Goal: Task Accomplishment & Management: Manage account settings

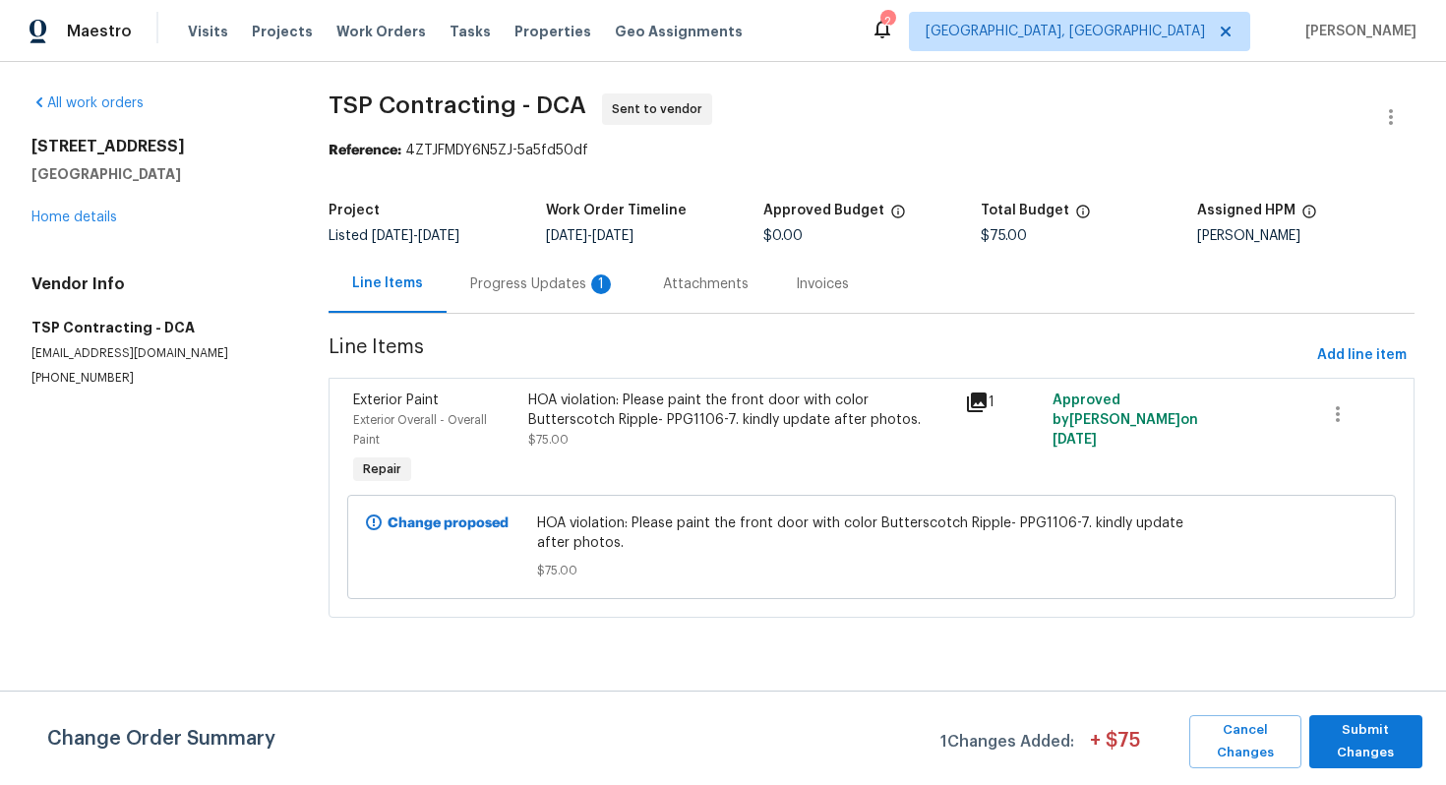
click at [485, 283] on div "Progress Updates 1" at bounding box center [543, 284] width 146 height 20
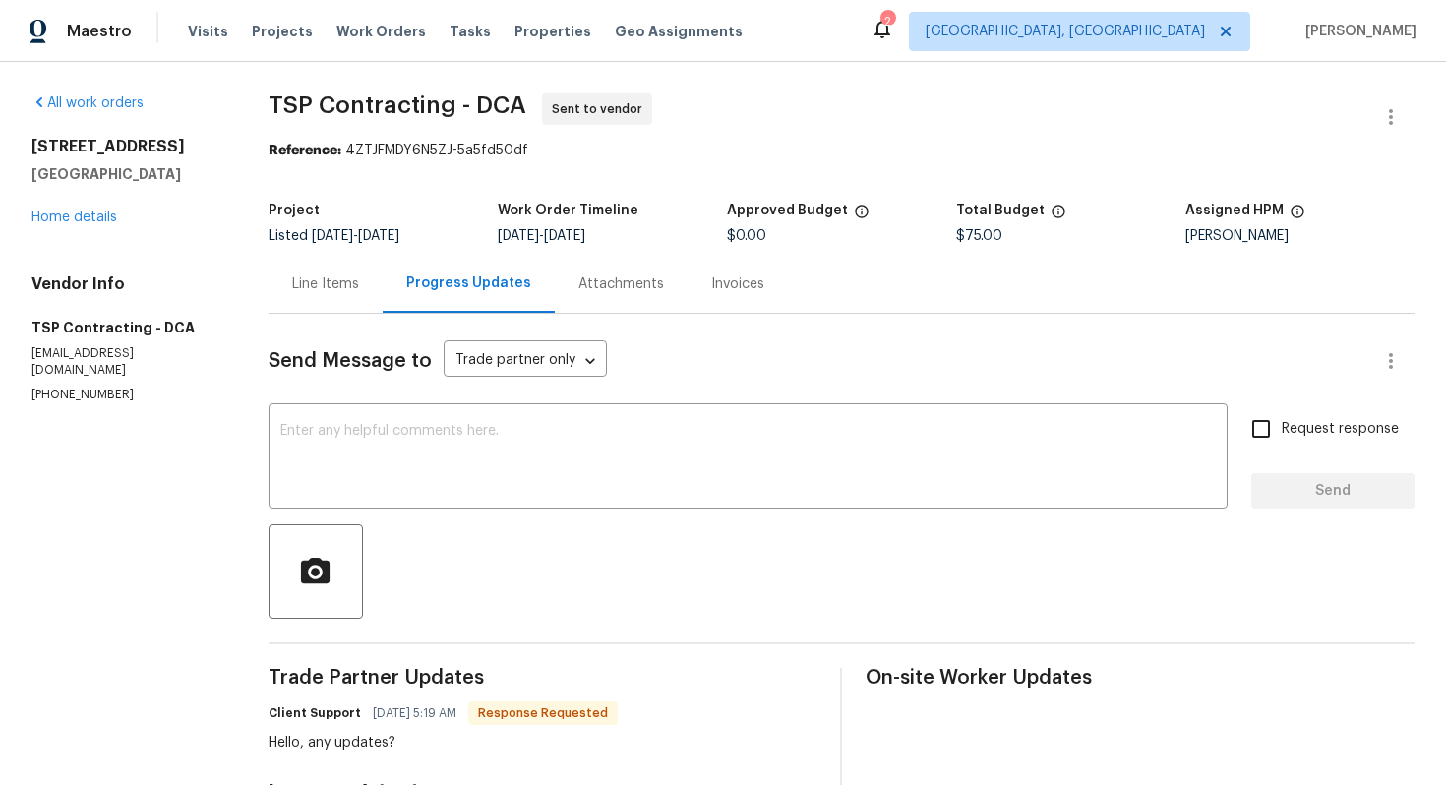
click at [334, 282] on div "Line Items" at bounding box center [325, 284] width 67 height 20
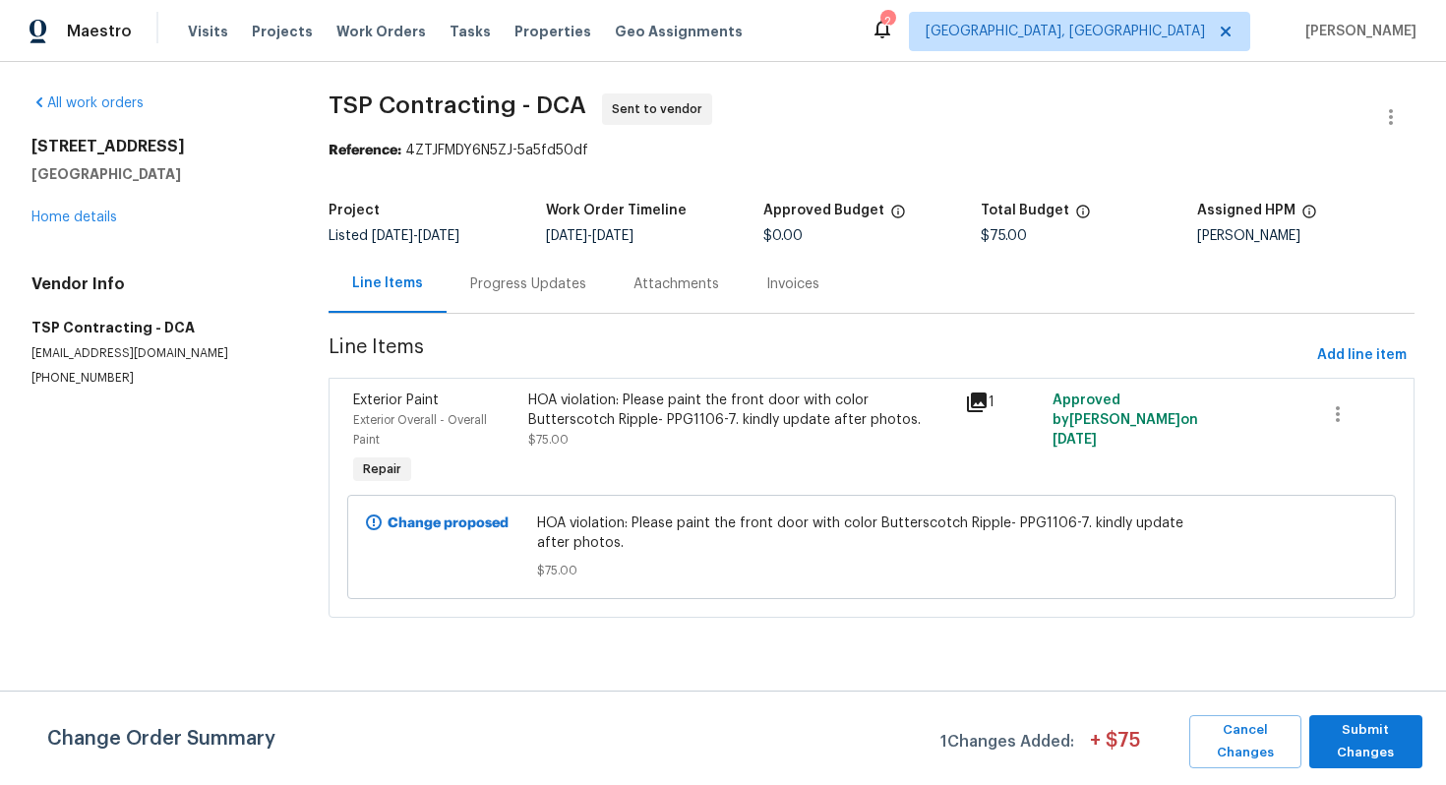
click at [481, 280] on div "Progress Updates" at bounding box center [528, 284] width 116 height 20
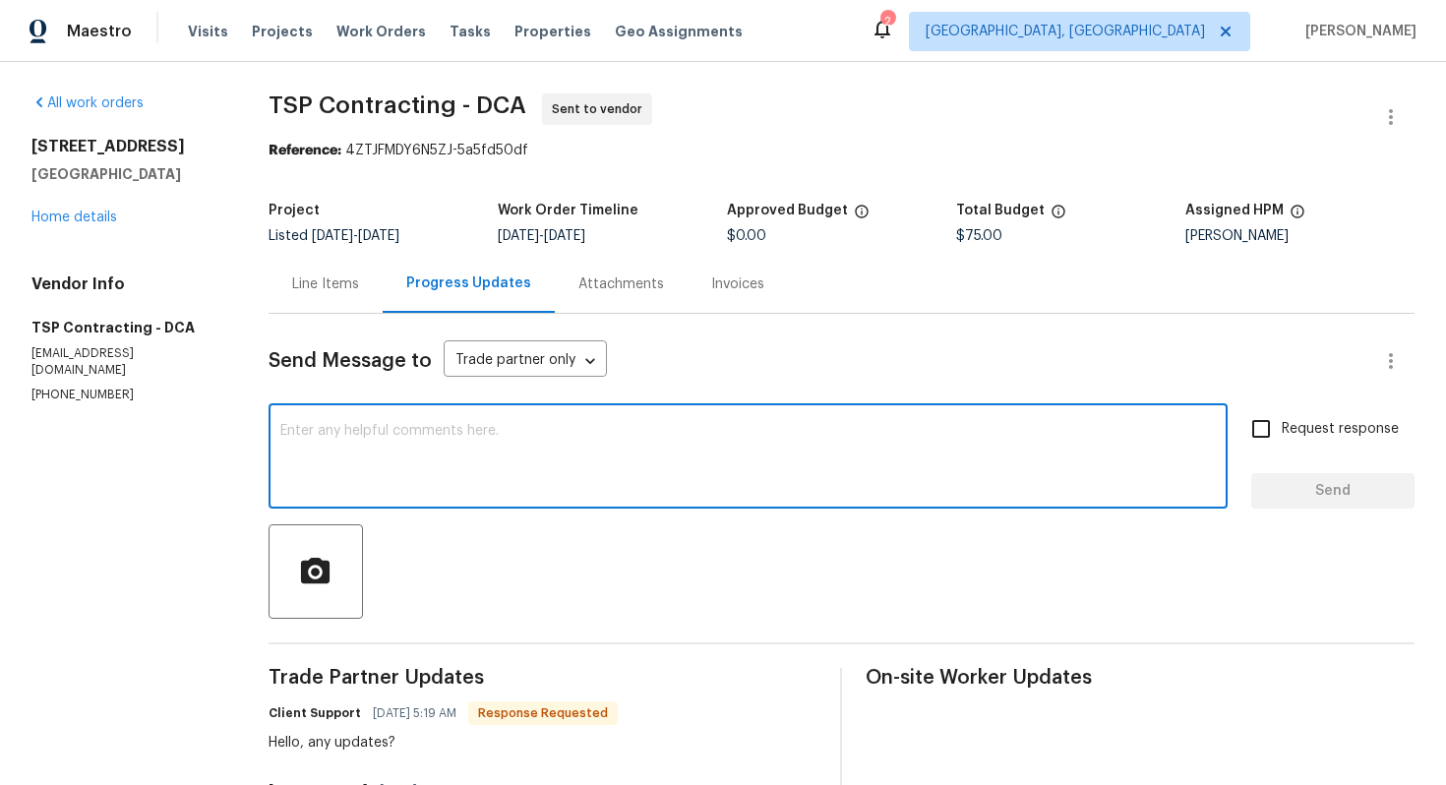
click at [505, 467] on textarea at bounding box center [747, 458] width 935 height 69
type textarea "H"
click at [655, 426] on textarea "Yes, the cost is approved. Please start the work." at bounding box center [747, 458] width 935 height 69
click at [469, 479] on textarea "Yes, the cost is approved. Please start the work. Thank you!" at bounding box center [747, 458] width 935 height 69
drag, startPoint x: 699, startPoint y: 445, endPoint x: 231, endPoint y: 430, distance: 468.4
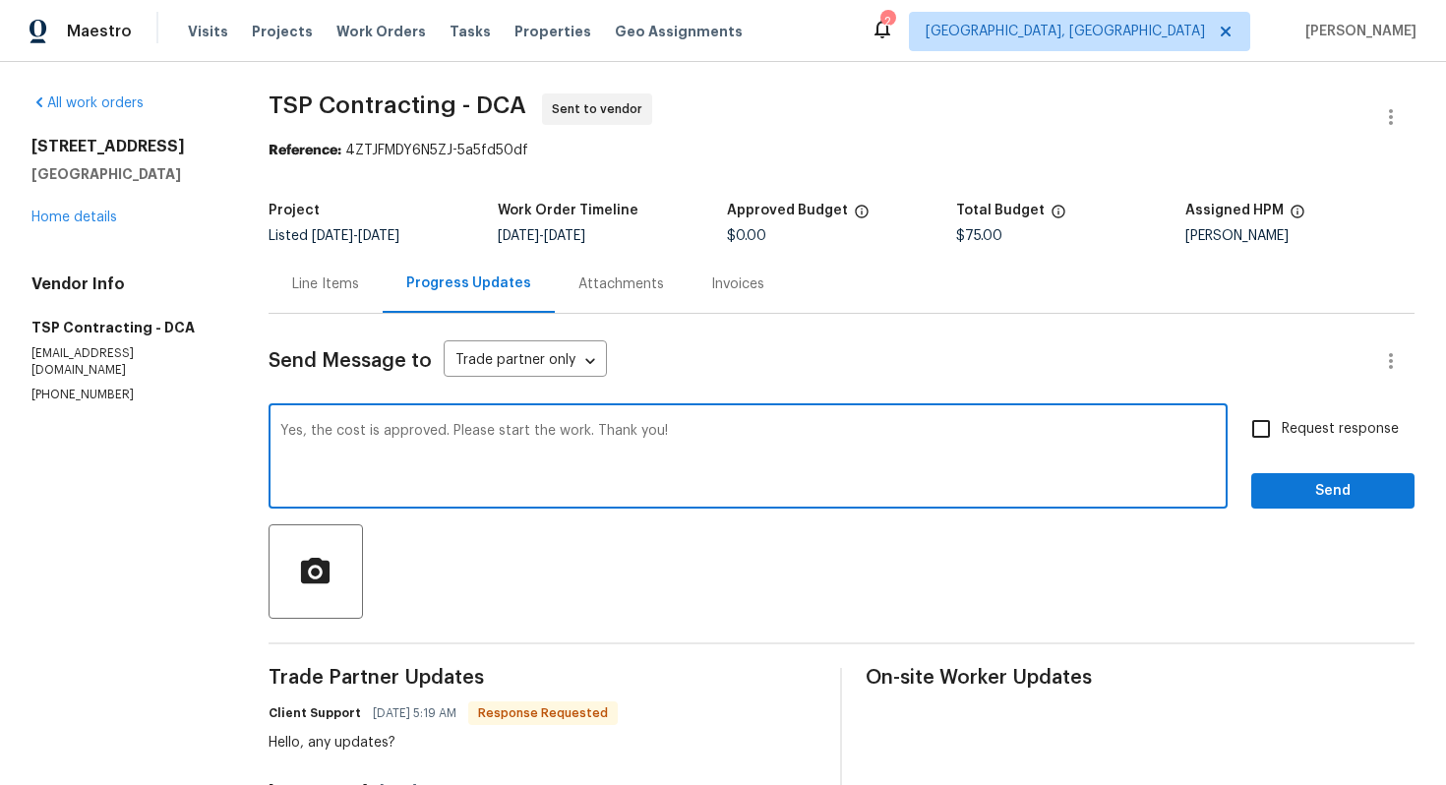
click at [231, 430] on div "All work orders 10388 Hampshire Green Ave Fairfax, VA 22032 Home details Vendor…" at bounding box center [723, 790] width 1446 height 1457
type textarea "Yes, the cost is approved. Please start the work. Thank you!"
paste textarea "Yes, the cost has been approved. Please proceed with the work. Thank you!"
click at [404, 482] on textarea "Yes, the cost has been approved. Please proceed with the work. Thank you!" at bounding box center [747, 458] width 935 height 69
type textarea "Yes, the cost has been approved. Please proceed with the work. Thank you!"
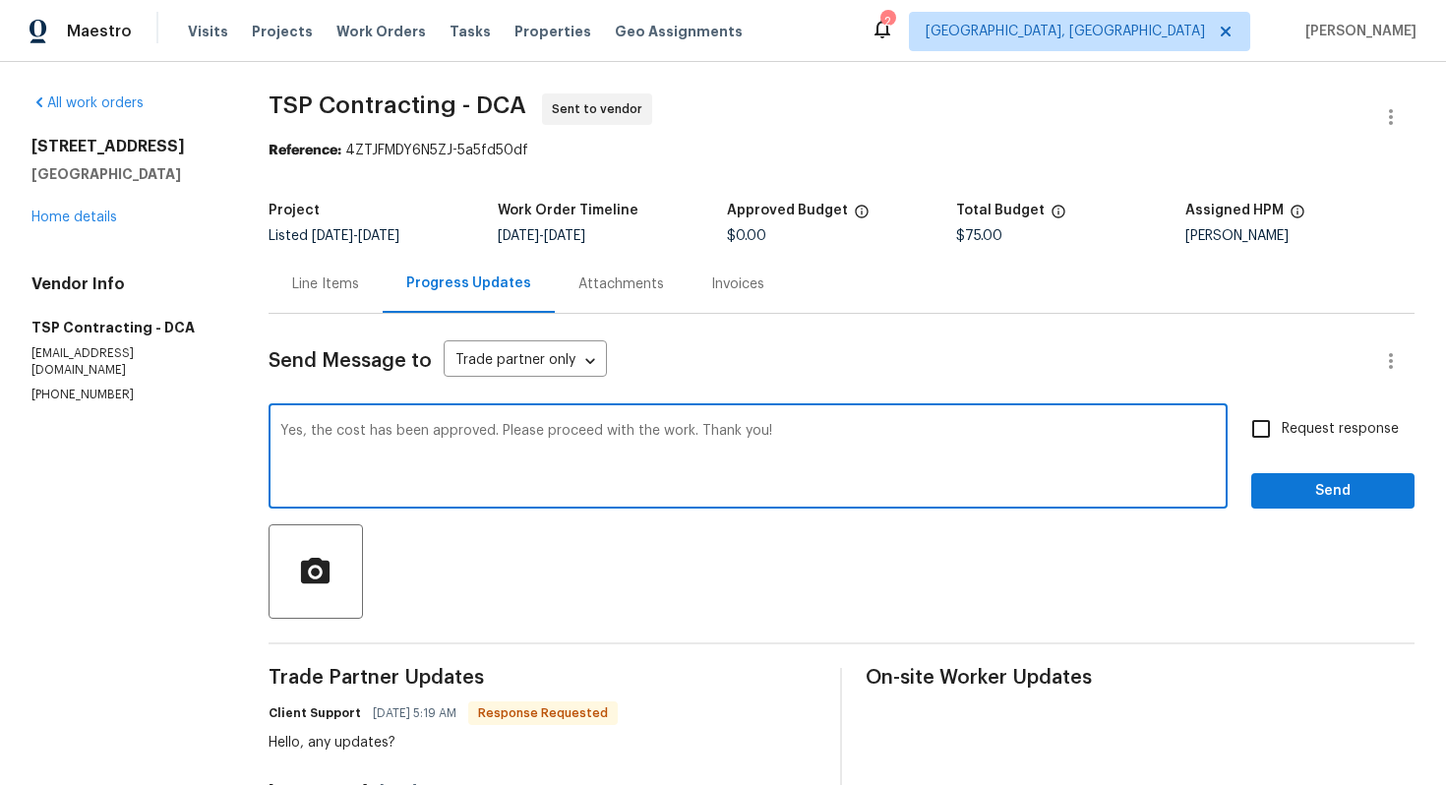
click at [1274, 440] on input "Request response" at bounding box center [1260, 428] width 41 height 41
checkbox input "true"
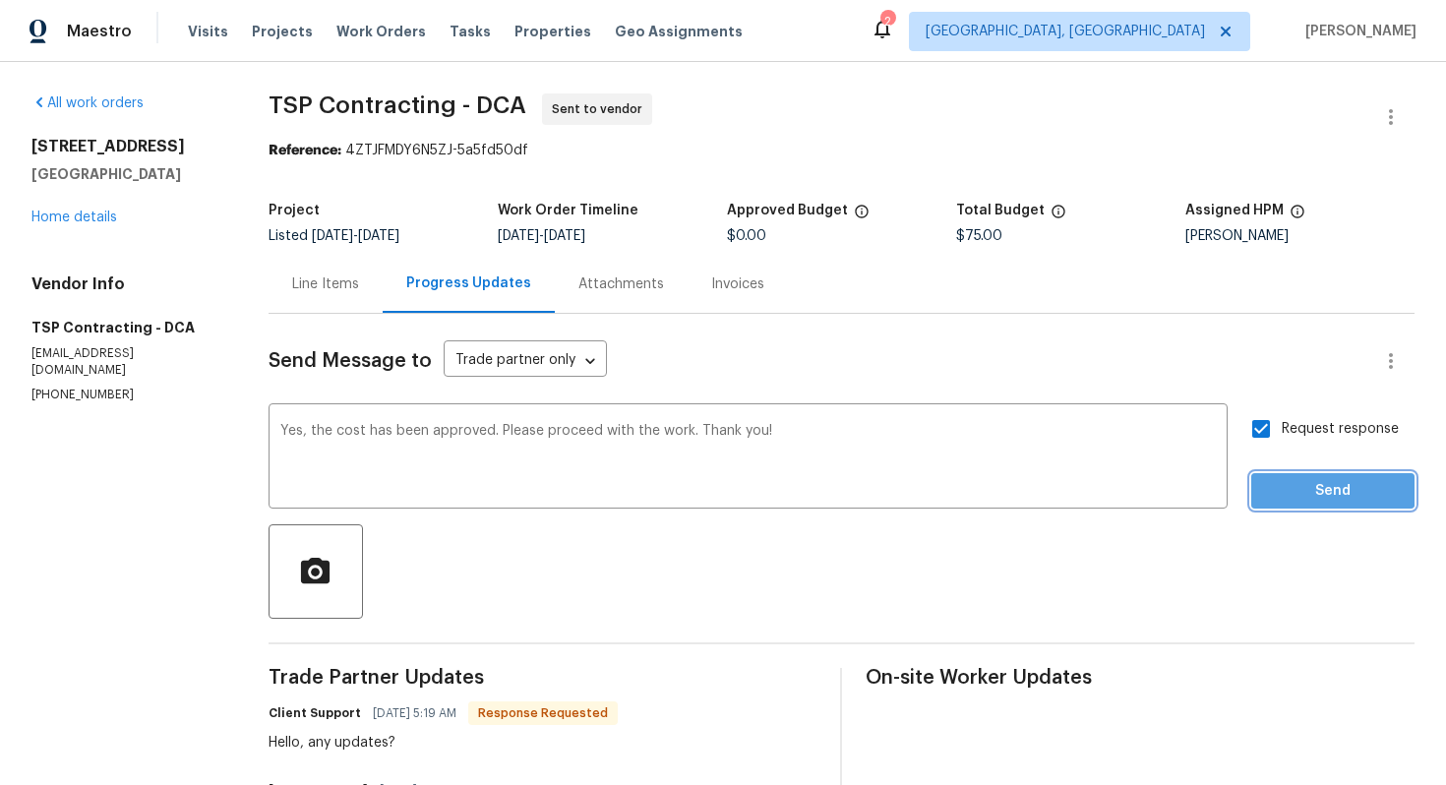
click at [1274, 481] on span "Send" at bounding box center [1333, 491] width 132 height 25
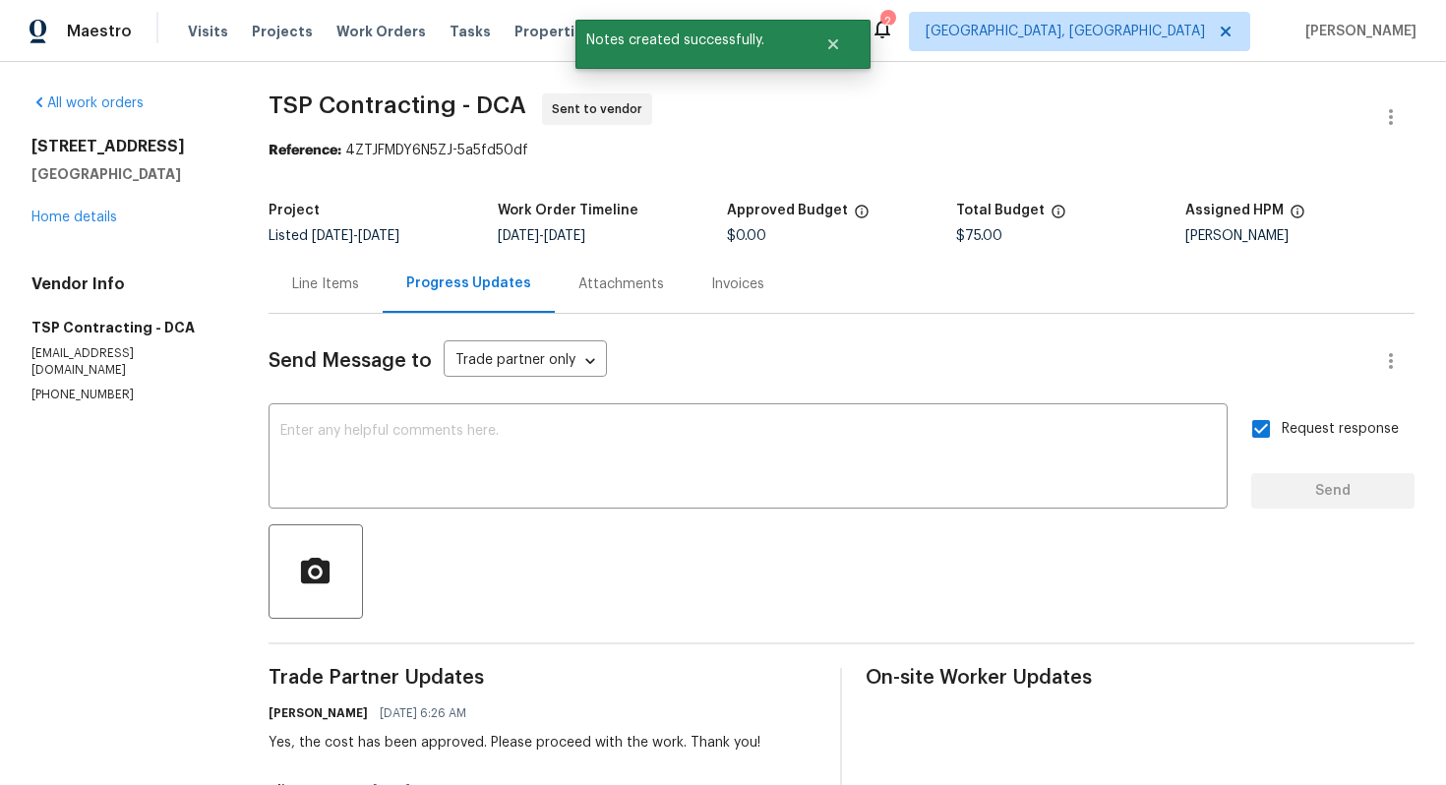
click at [341, 291] on div "Line Items" at bounding box center [325, 284] width 67 height 20
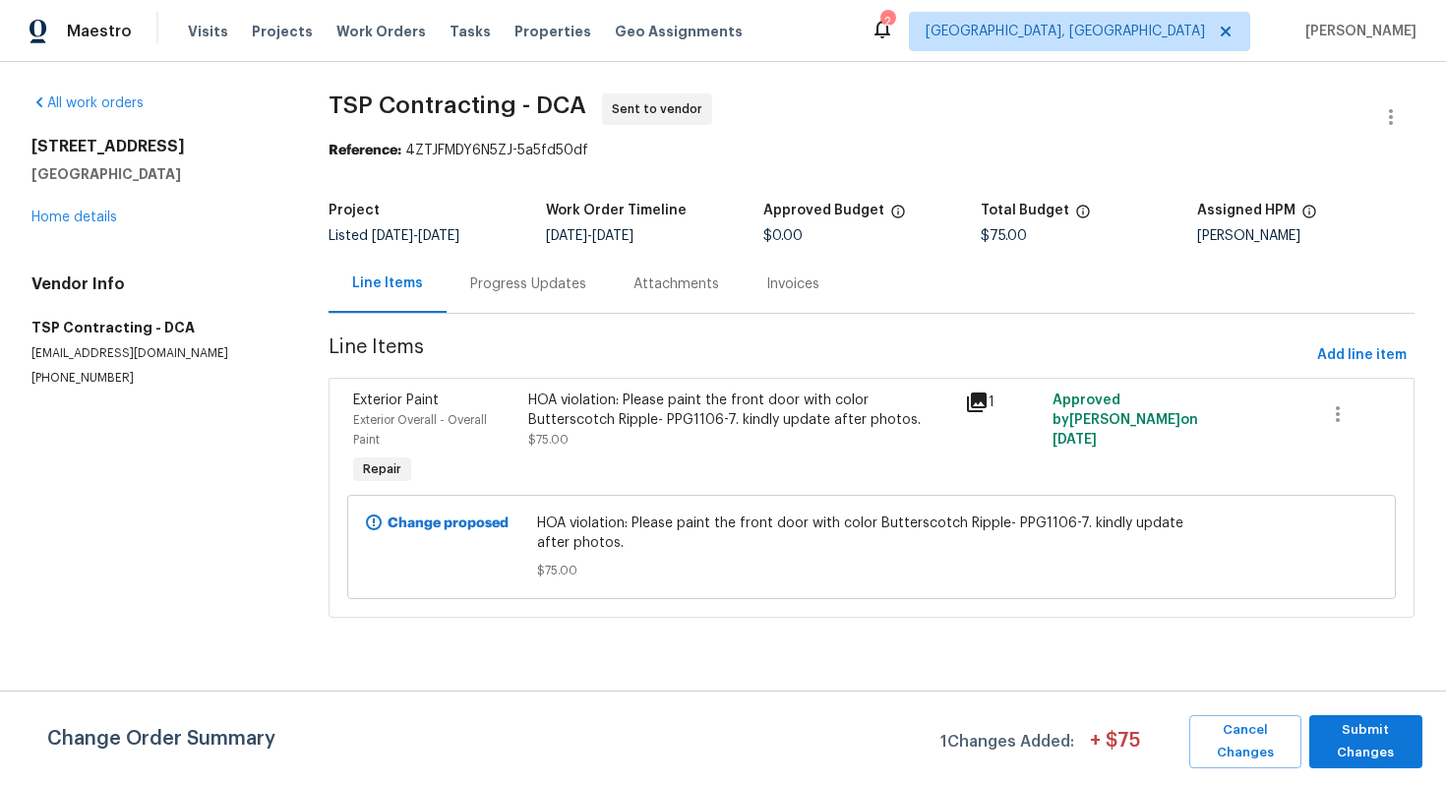
click at [581, 433] on div "HOA violation: Please paint the front door with color Butterscotch Ripple- PPG1…" at bounding box center [740, 419] width 425 height 59
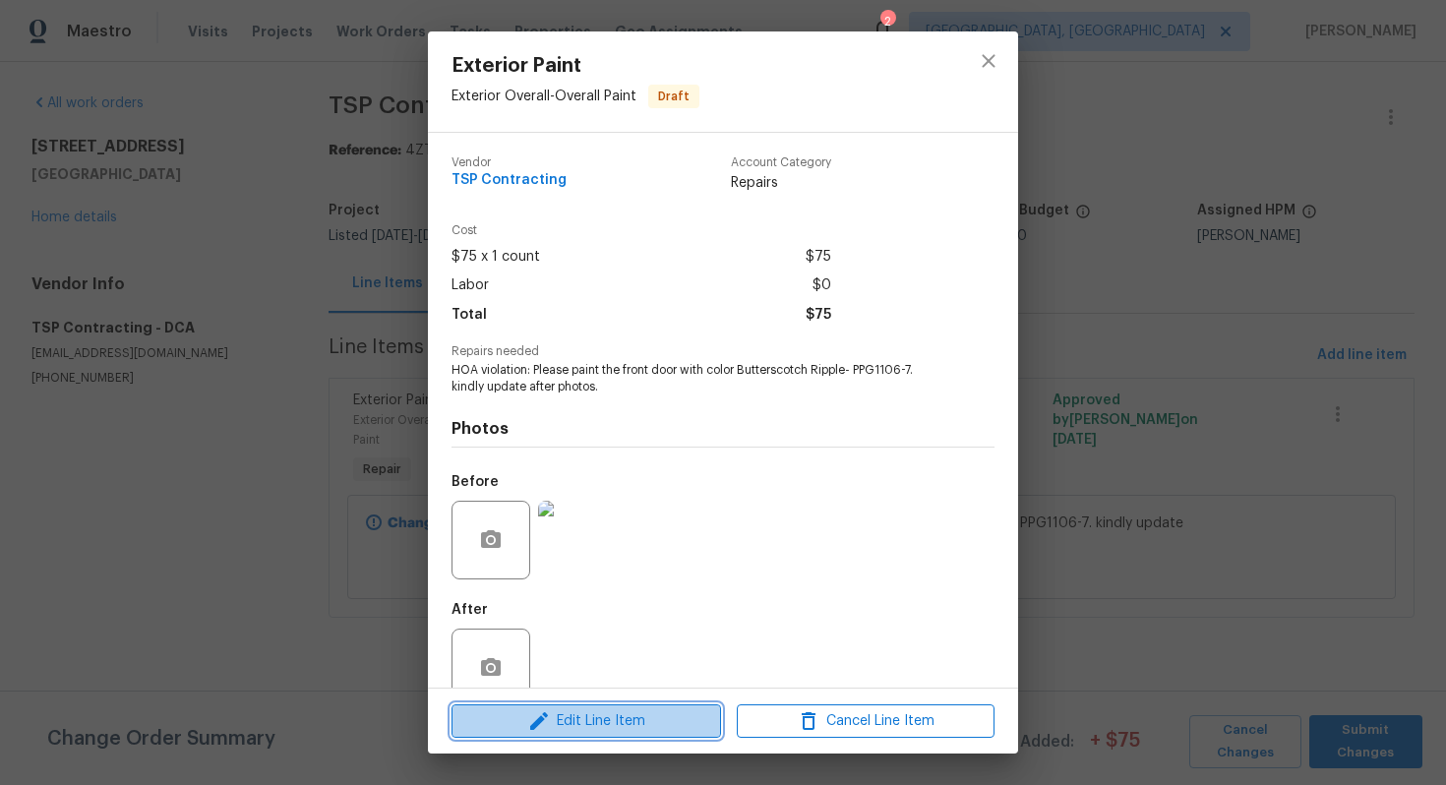
click at [546, 719] on icon "button" at bounding box center [539, 721] width 24 height 24
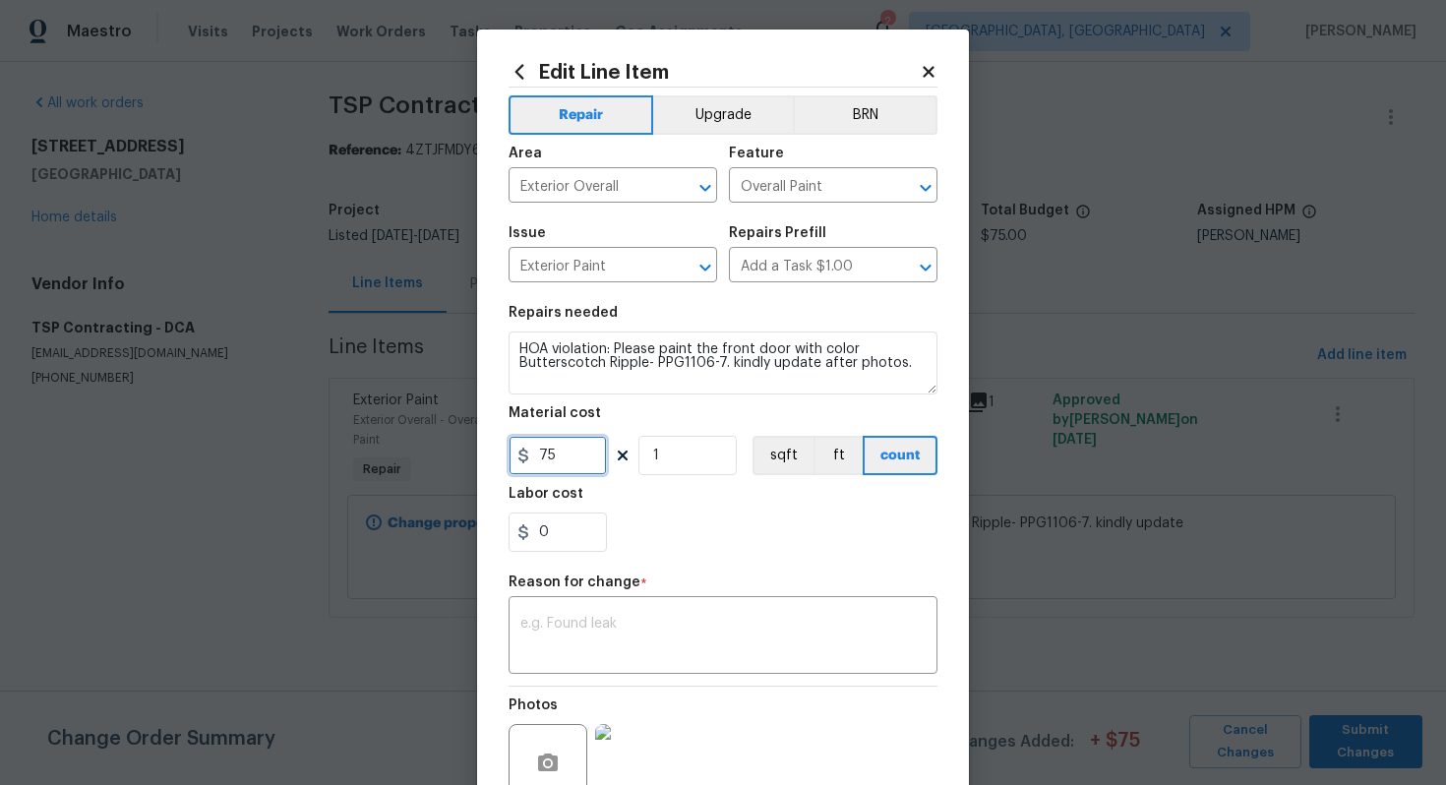
drag, startPoint x: 587, startPoint y: 468, endPoint x: 468, endPoint y: 426, distance: 126.3
click at [471, 428] on div "Edit Line Item Repair Upgrade BRN Area Exterior Overall ​ Feature Overall Paint…" at bounding box center [723, 392] width 1446 height 785
type input "850"
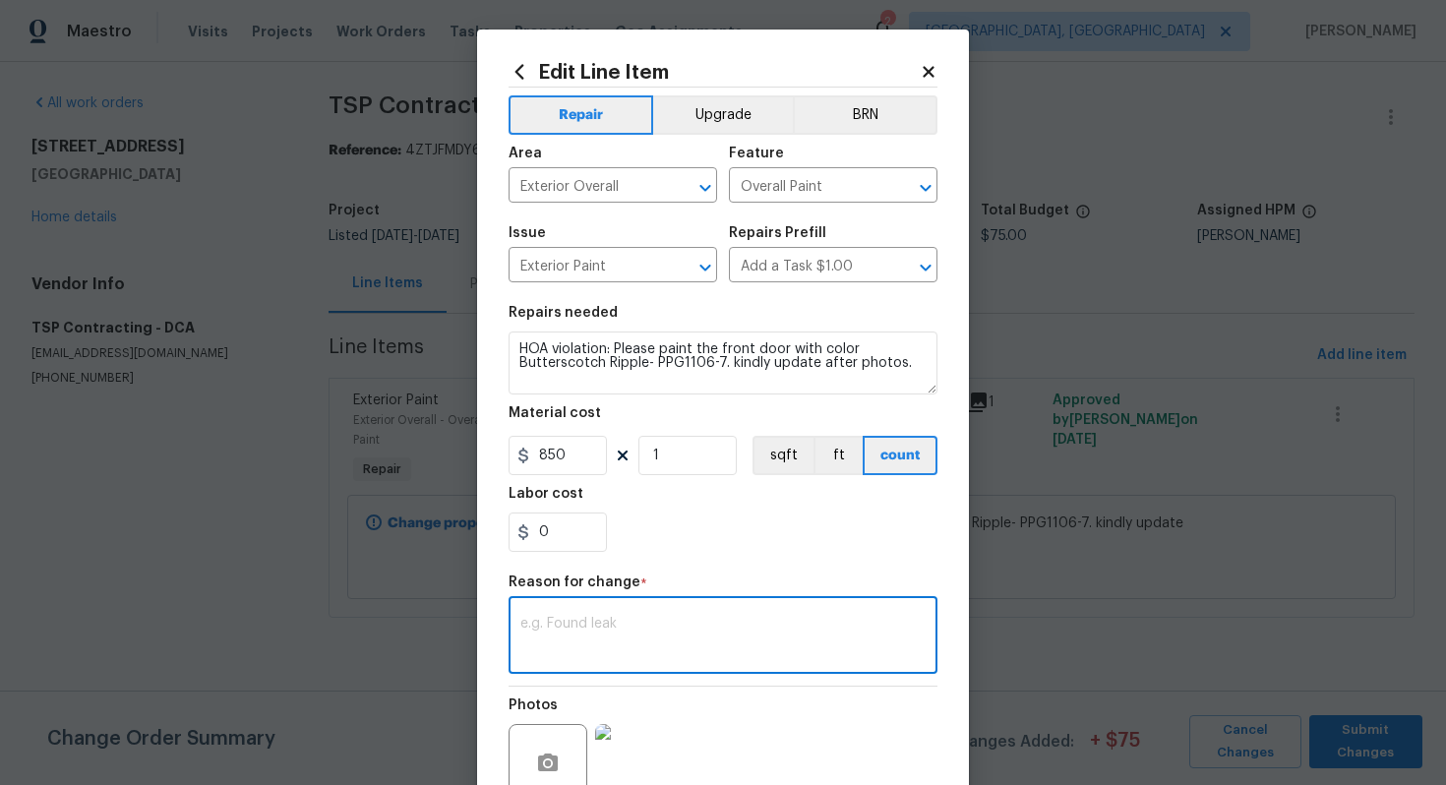
click at [592, 646] on textarea at bounding box center [722, 637] width 405 height 41
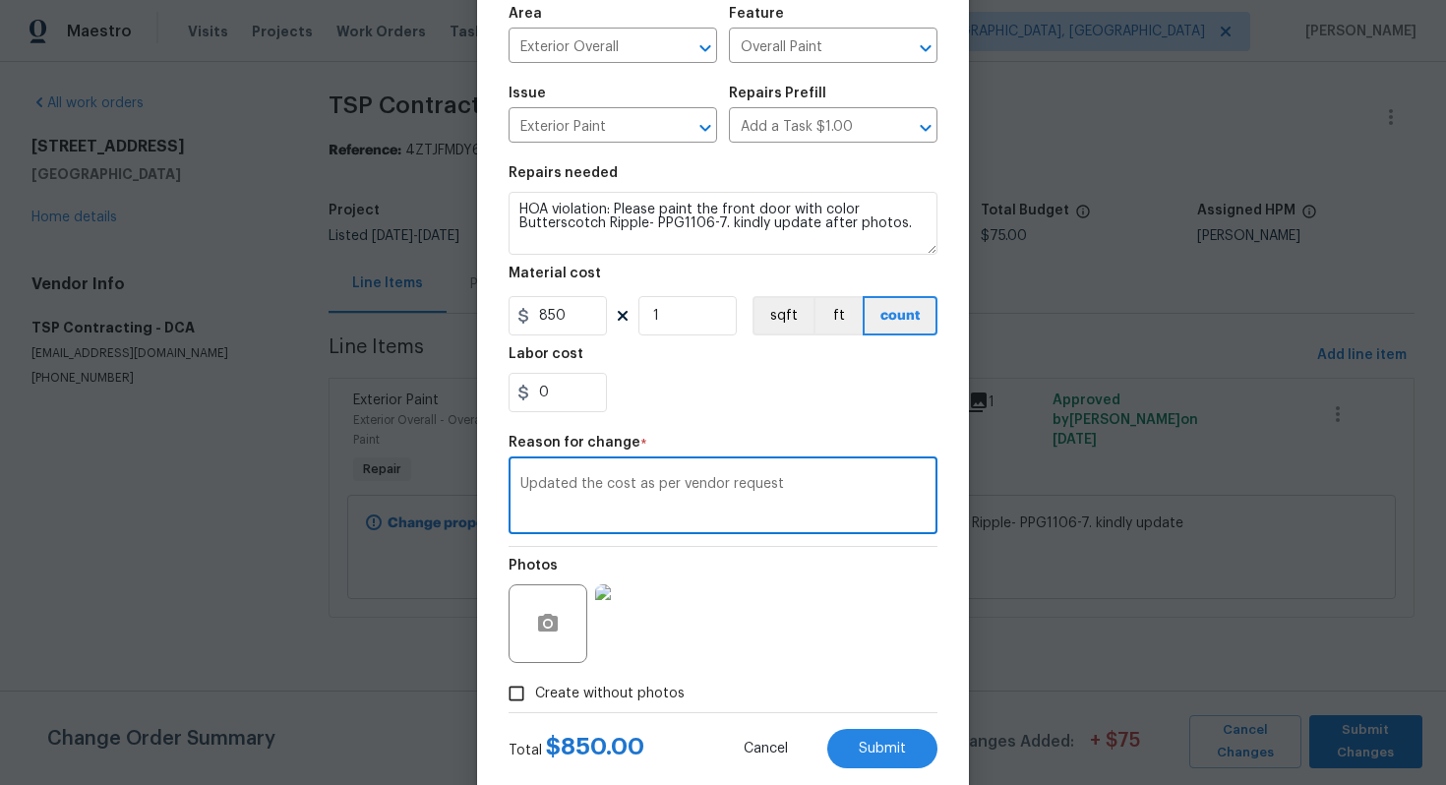
scroll to position [185, 0]
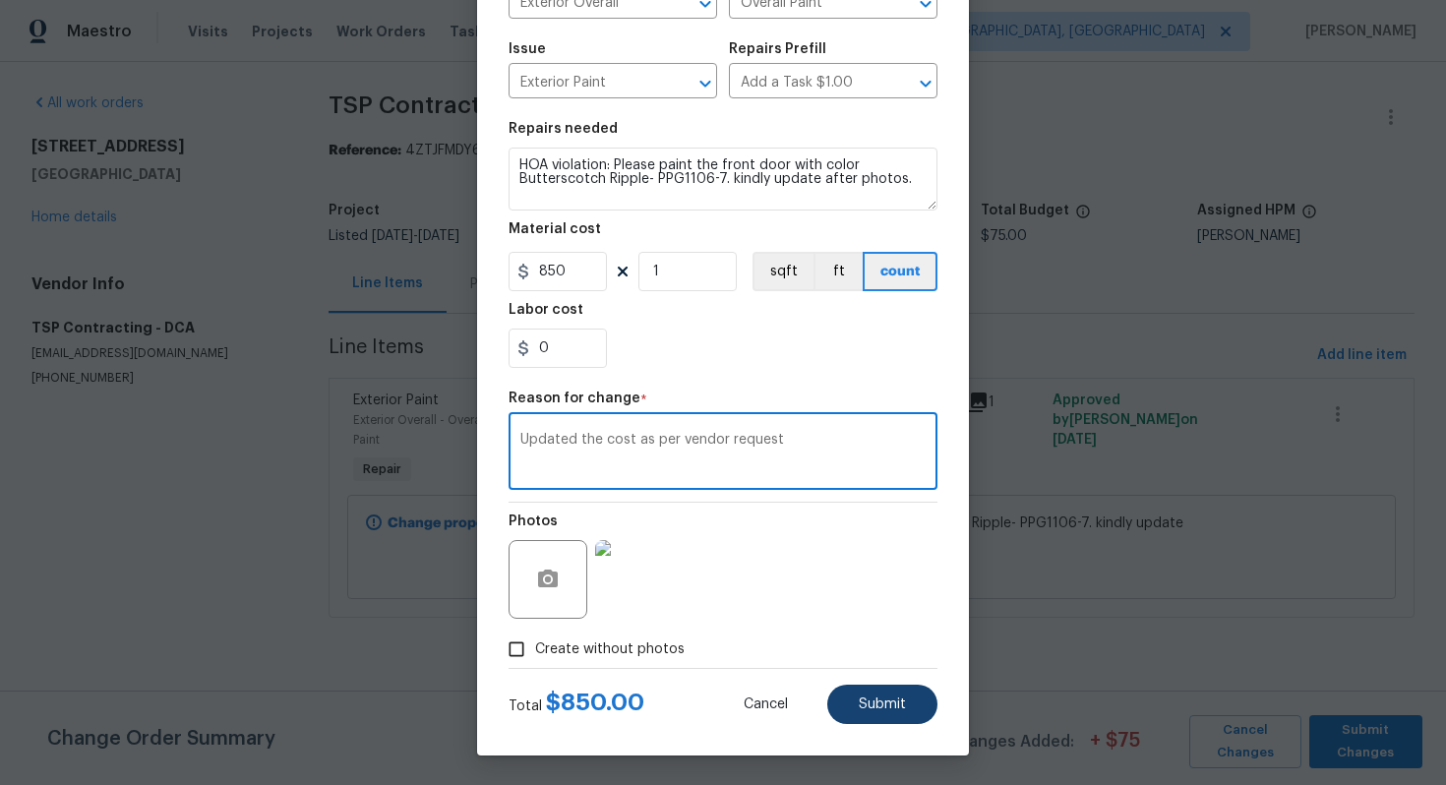
type textarea "Updated the cost as per vendor request"
click at [883, 697] on span "Submit" at bounding box center [882, 704] width 47 height 15
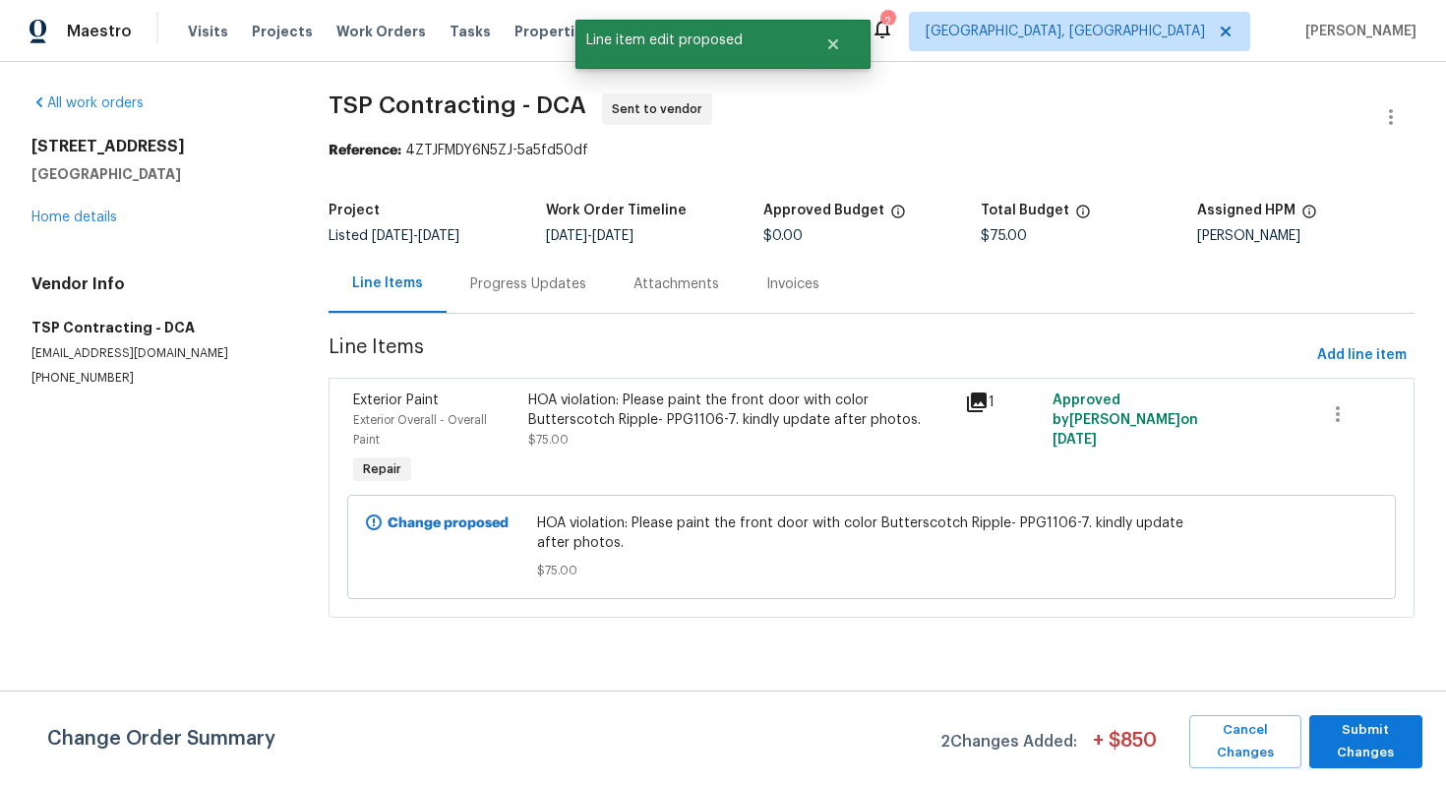
scroll to position [0, 0]
click at [1381, 744] on span "Submit Changes" at bounding box center [1365, 741] width 93 height 45
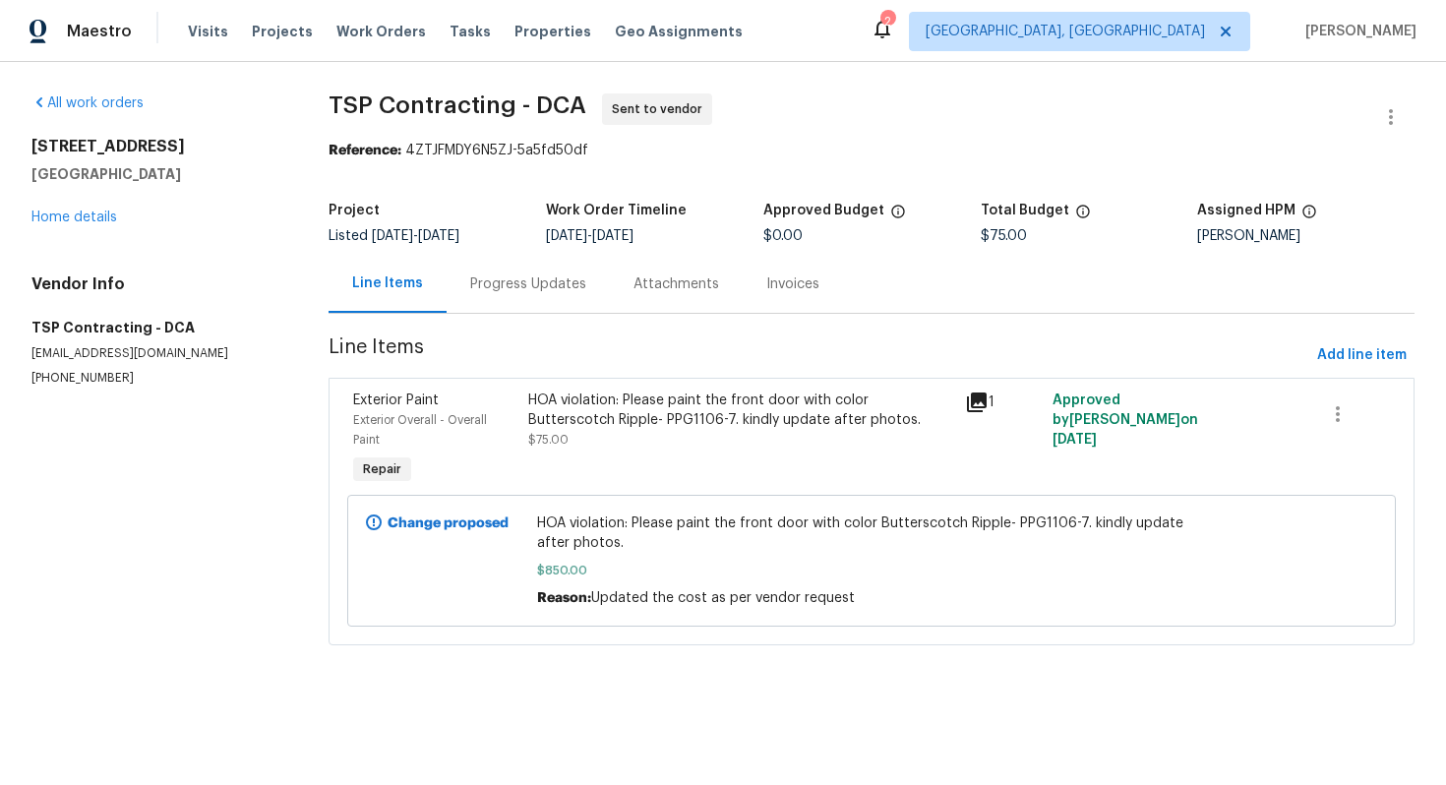
click at [487, 277] on div "Progress Updates" at bounding box center [528, 284] width 116 height 20
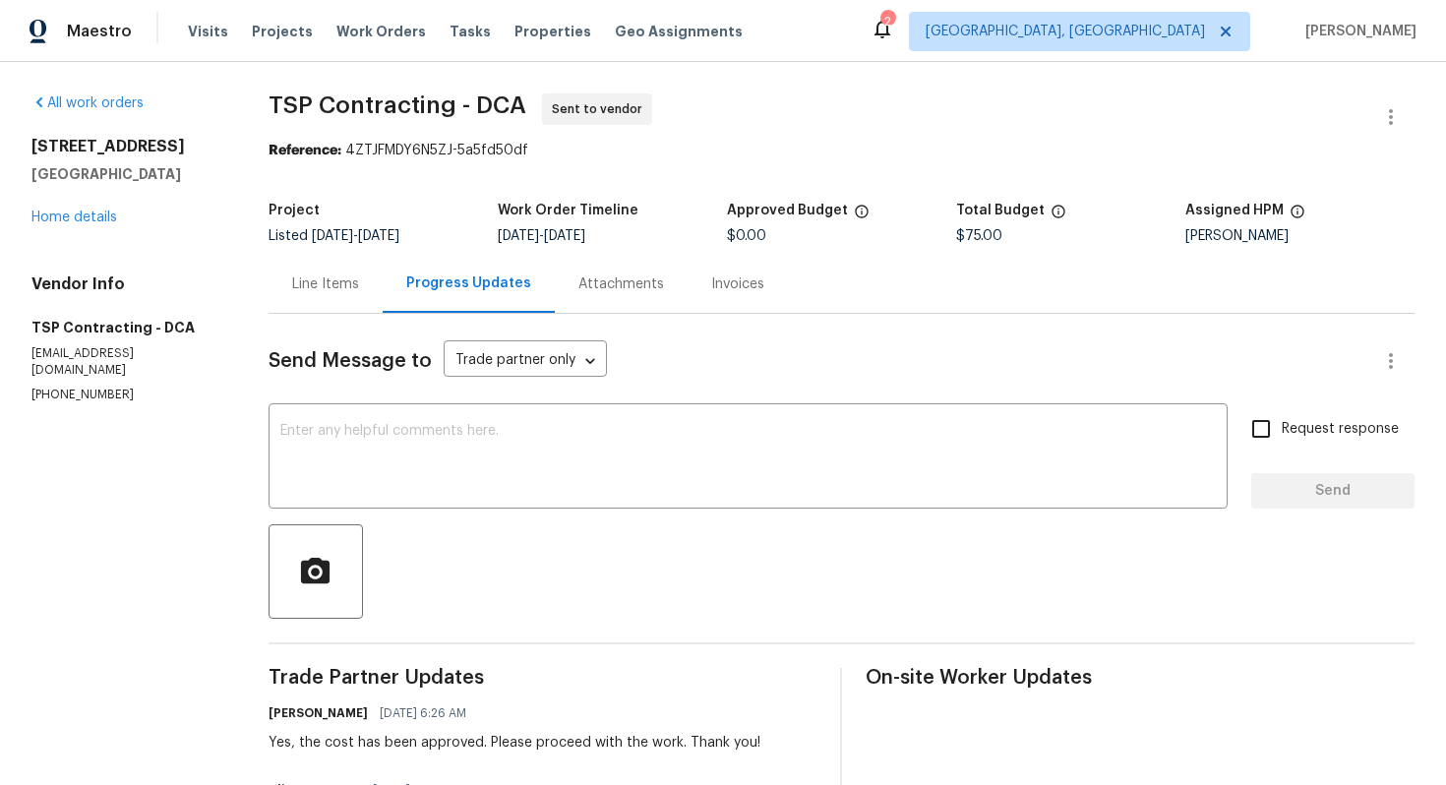
click at [340, 274] on div "Line Items" at bounding box center [325, 284] width 67 height 20
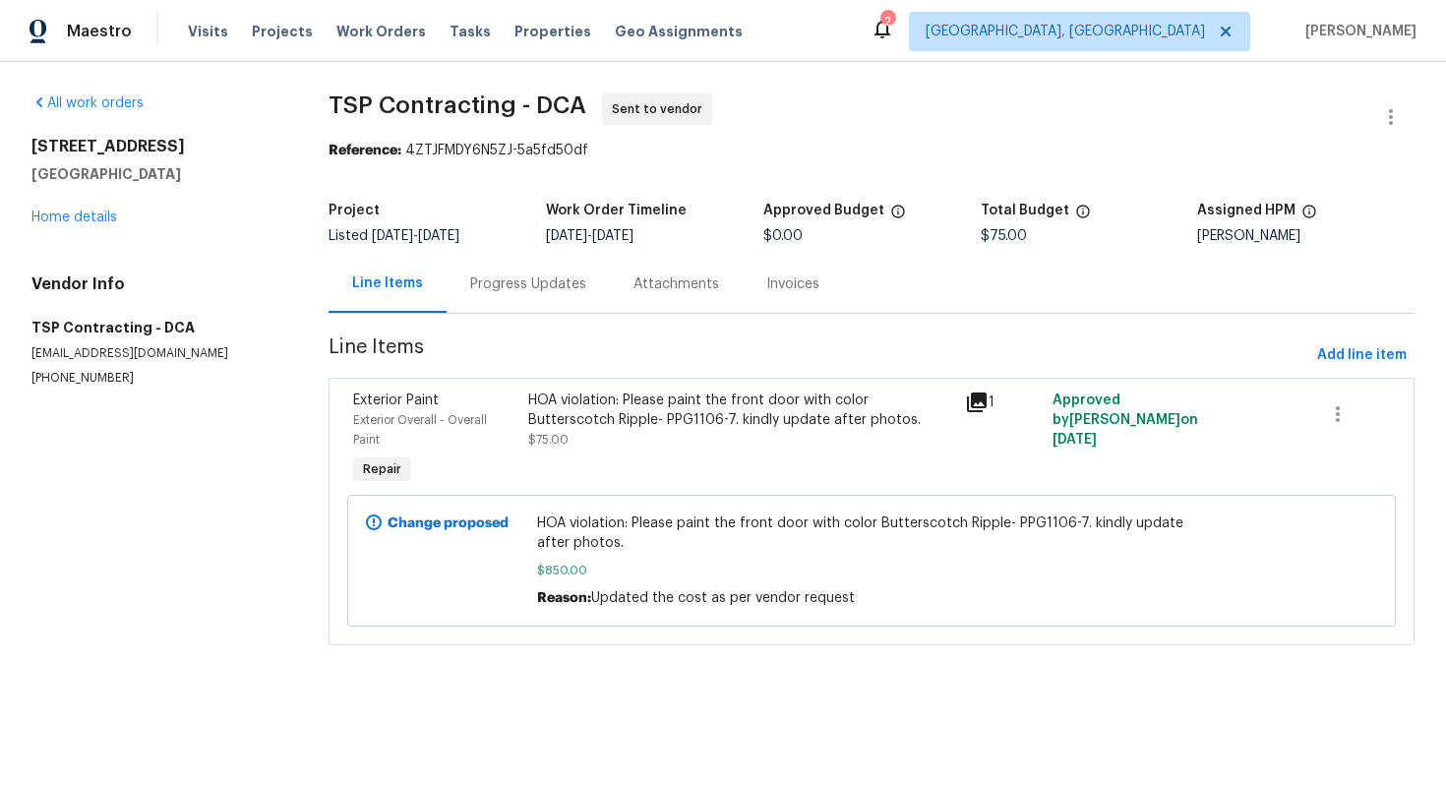
click at [1323, 584] on div at bounding box center [1298, 560] width 170 height 106
click at [523, 297] on div "Progress Updates" at bounding box center [527, 284] width 163 height 58
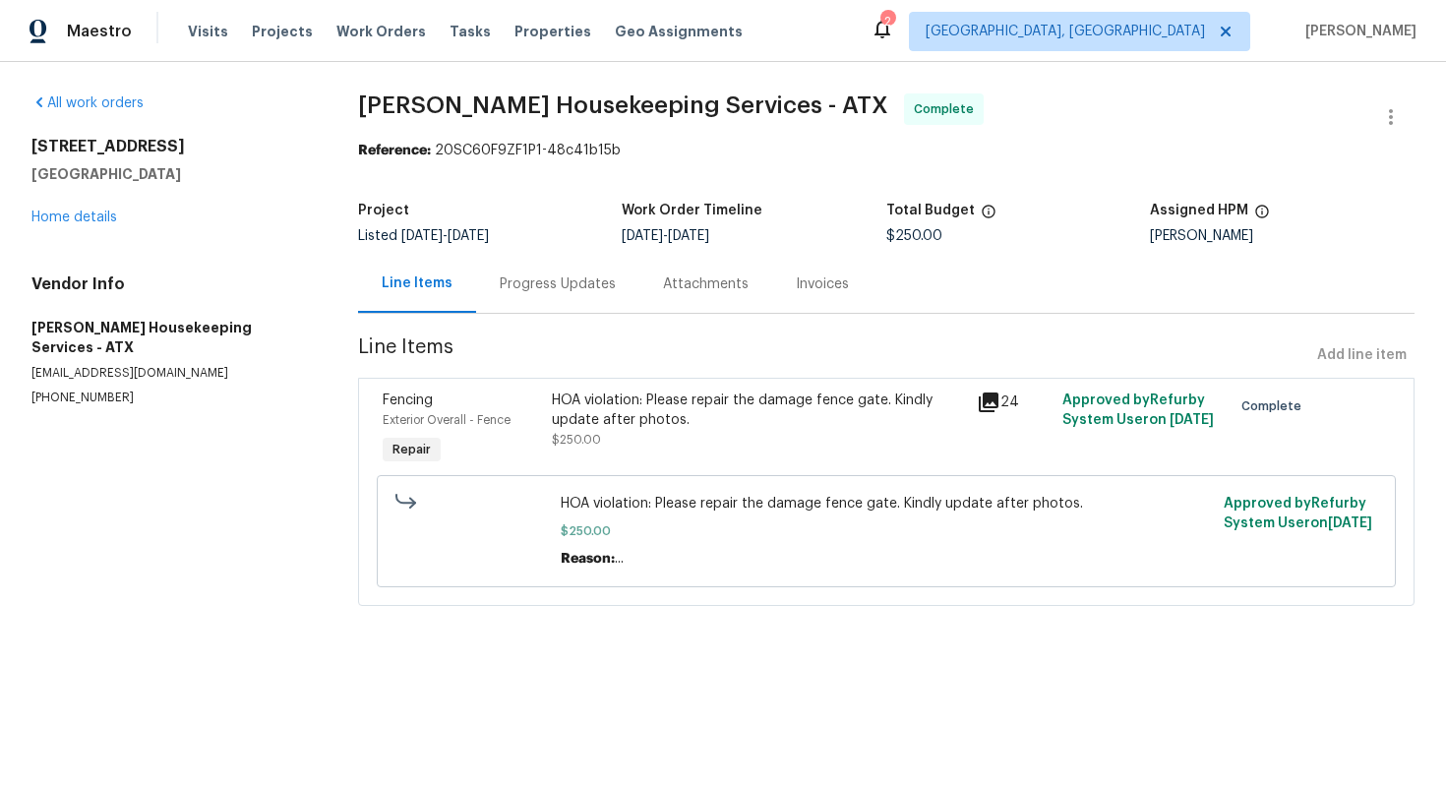
click at [518, 291] on div "Progress Updates" at bounding box center [558, 284] width 116 height 20
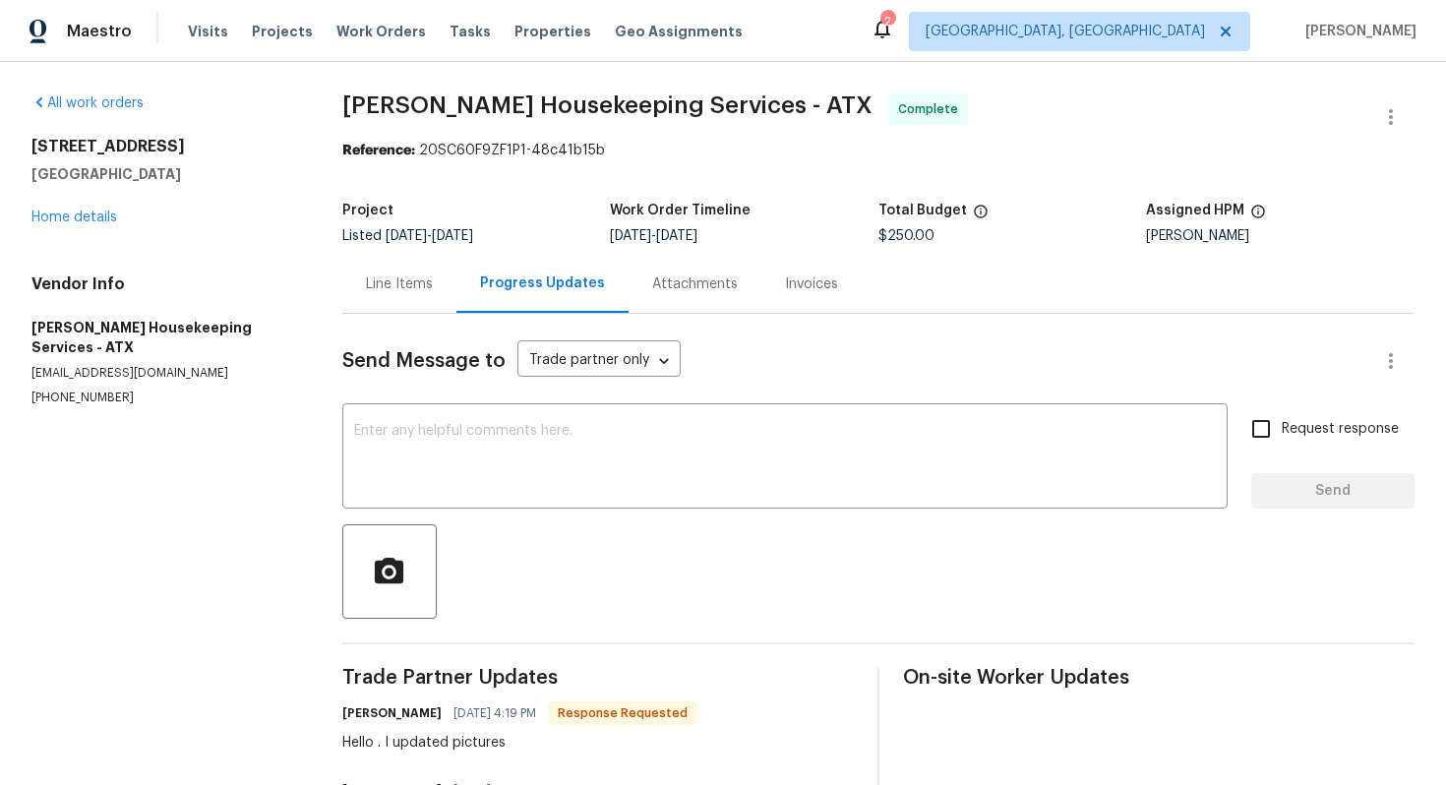
click at [403, 280] on div "Line Items" at bounding box center [399, 284] width 67 height 20
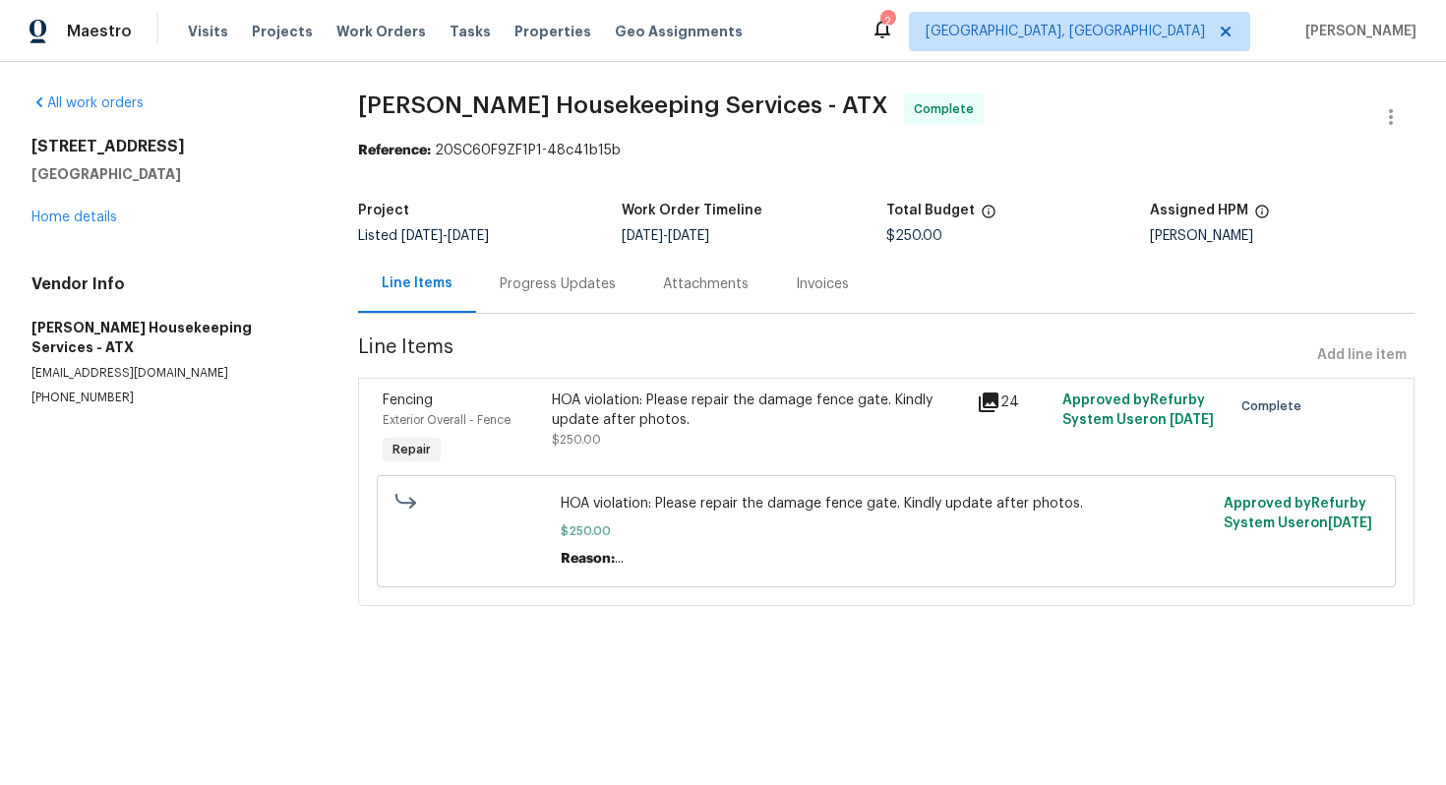
click at [590, 420] on div "HOA violation: Please repair the damage fence gate. Kindly update after photos." at bounding box center [758, 409] width 413 height 39
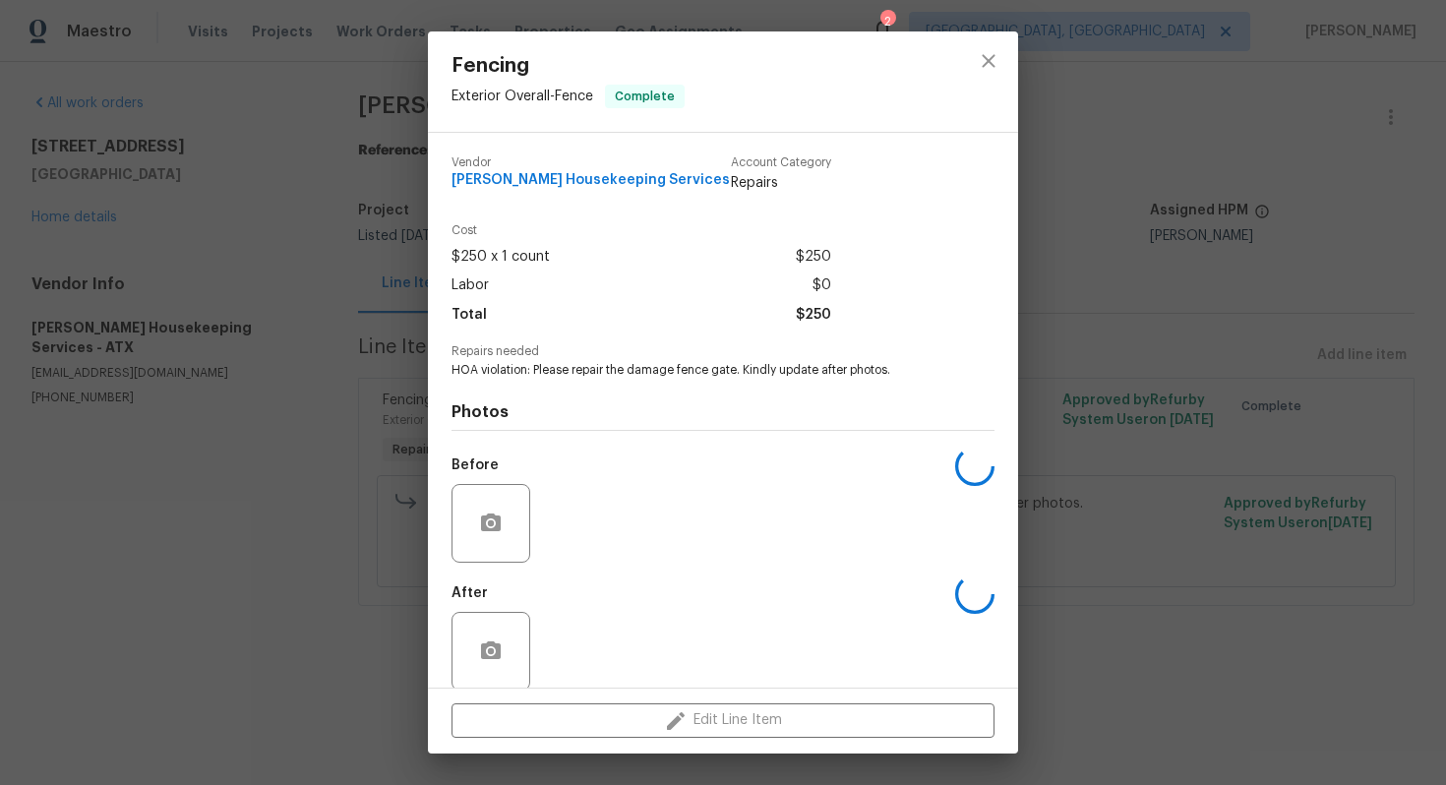
scroll to position [23, 0]
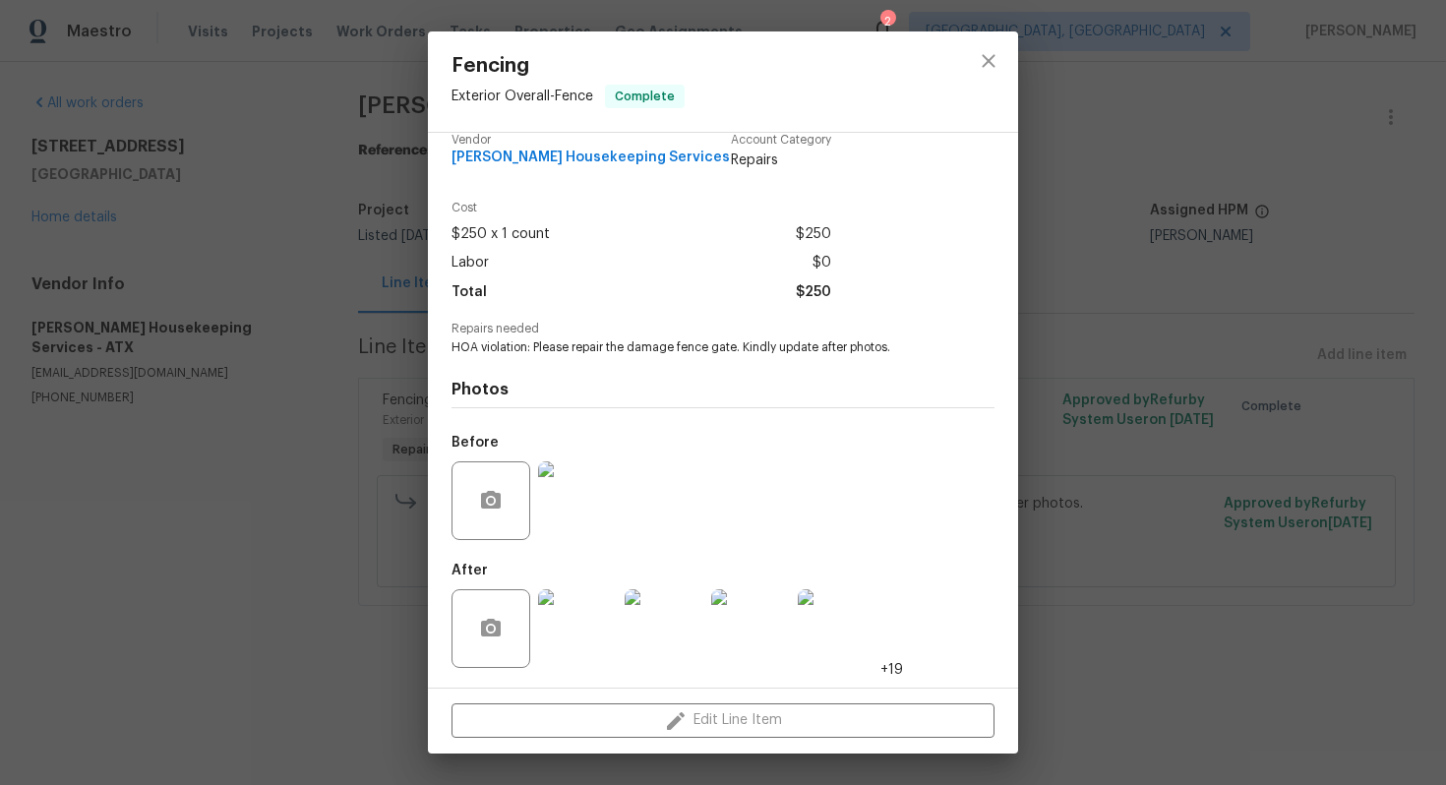
click at [586, 624] on img at bounding box center [577, 628] width 79 height 79
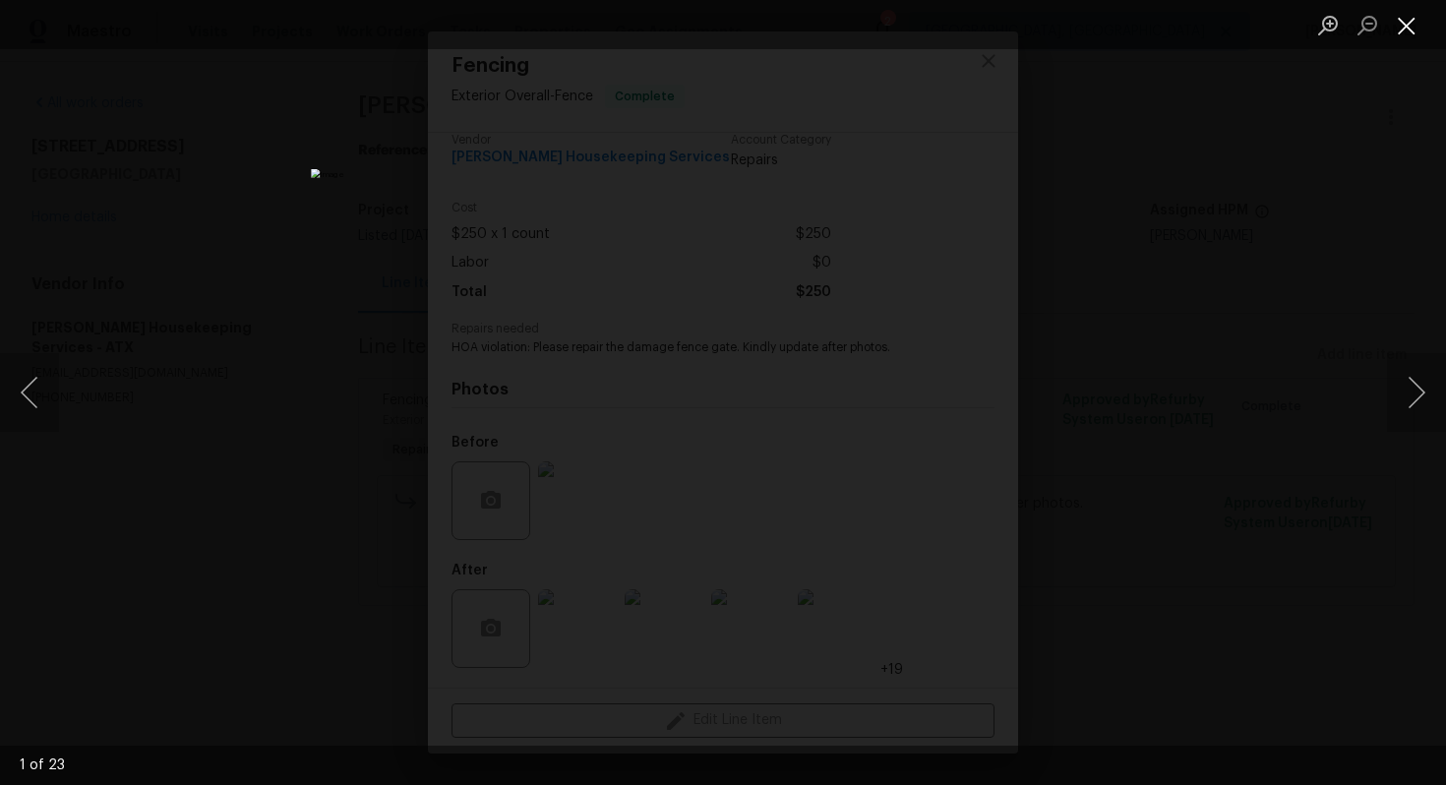
click at [1417, 29] on button "Close lightbox" at bounding box center [1406, 25] width 39 height 34
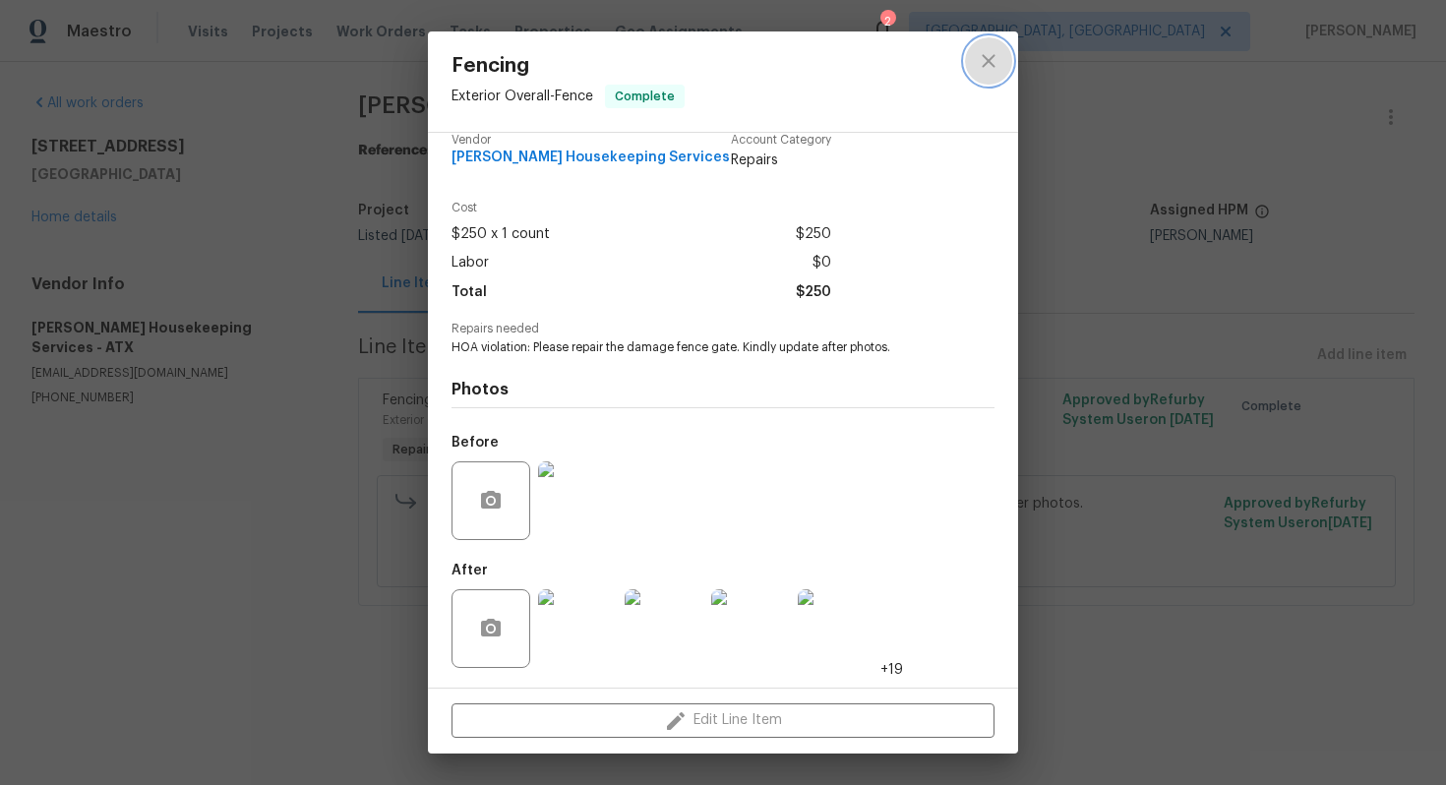
click at [1001, 57] on button "close" at bounding box center [988, 60] width 47 height 47
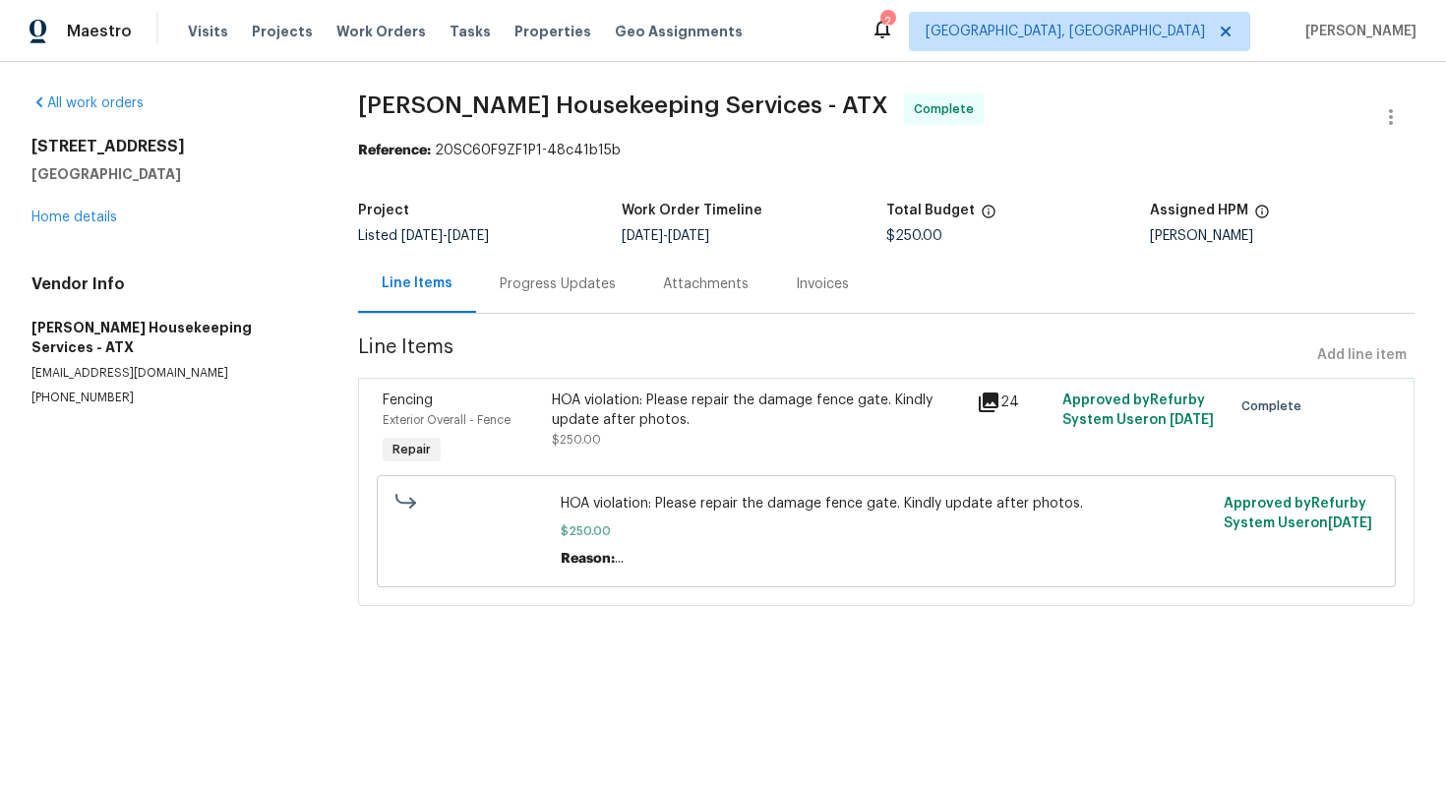
click at [575, 276] on div "Progress Updates" at bounding box center [558, 284] width 116 height 20
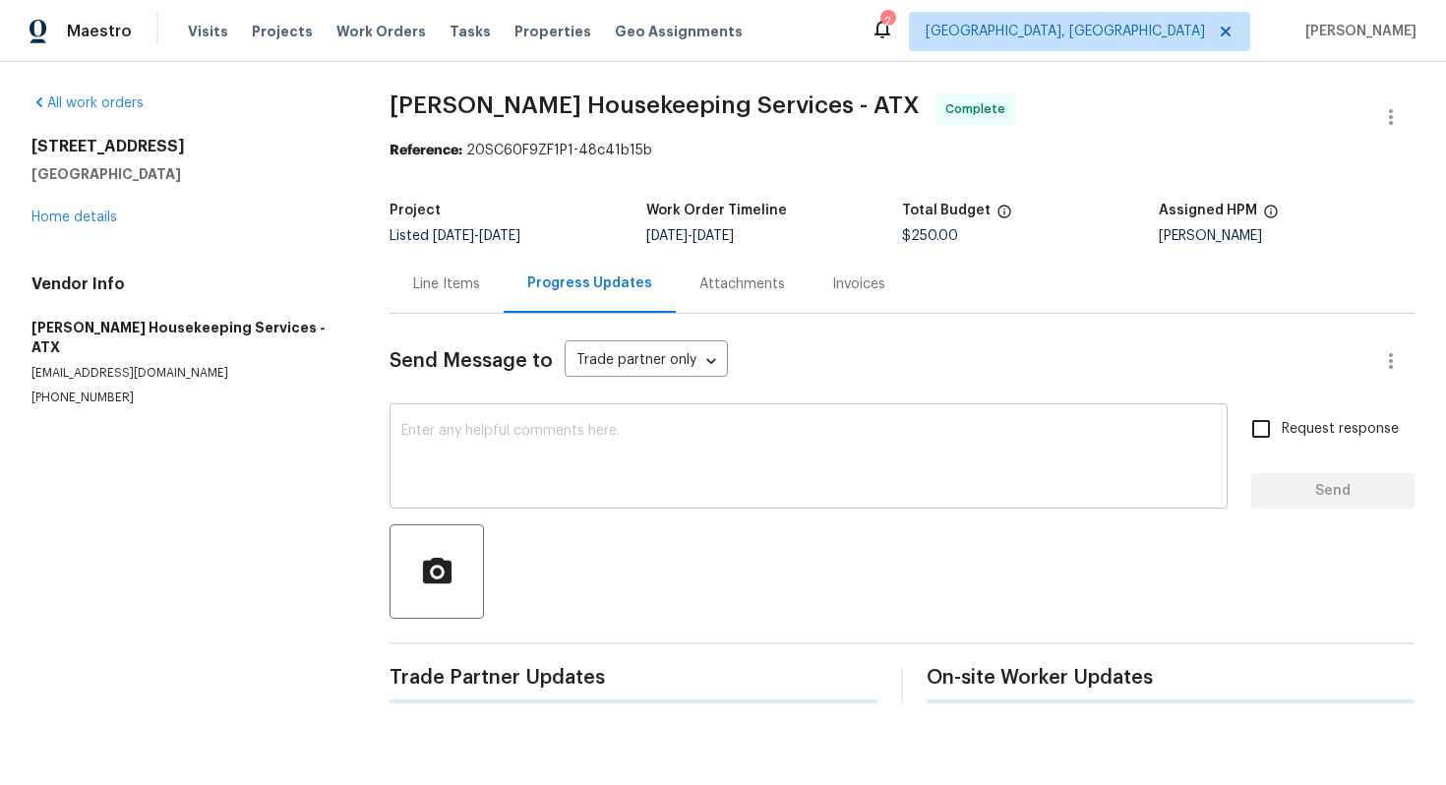
click at [573, 458] on textarea at bounding box center [808, 458] width 814 height 69
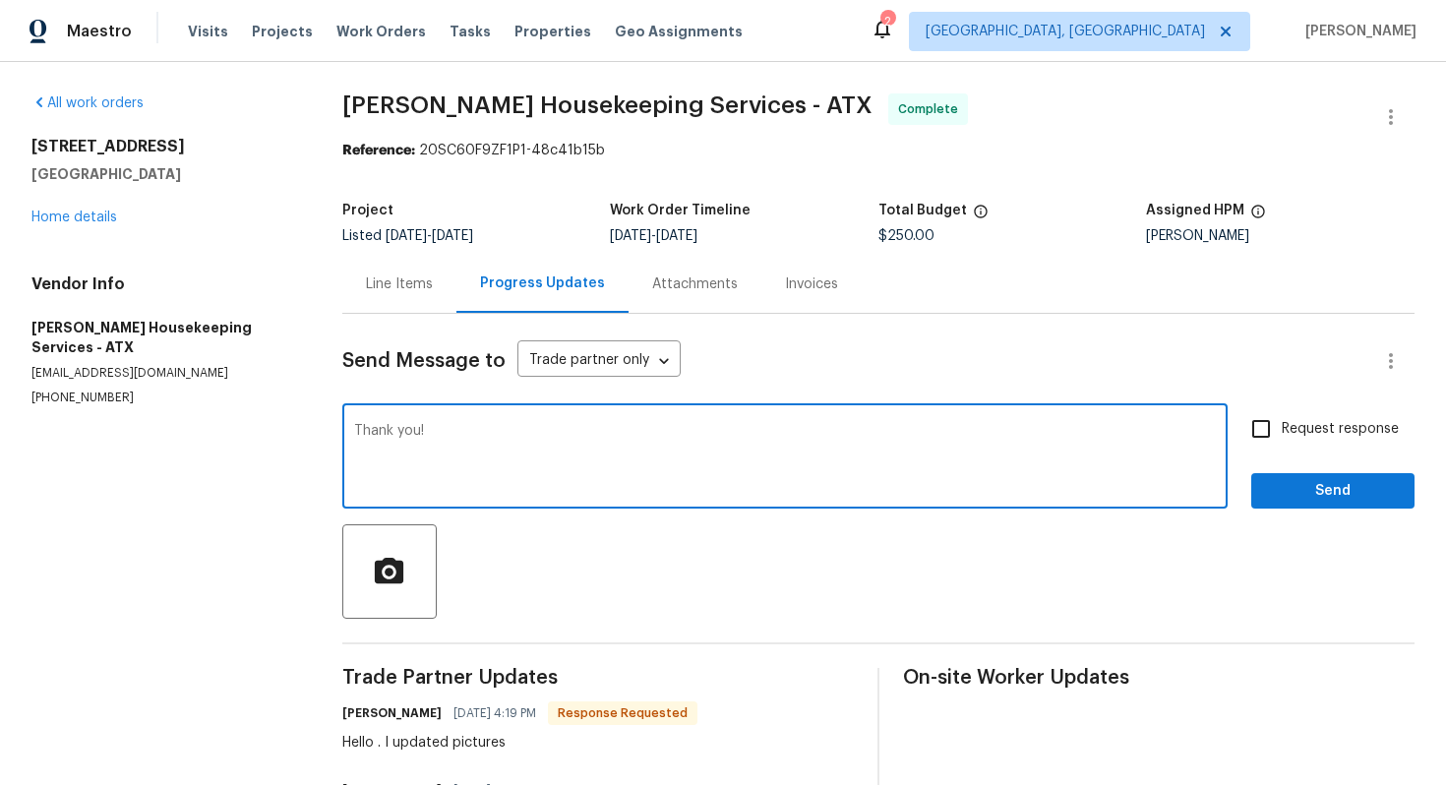
type textarea "Thank you!"
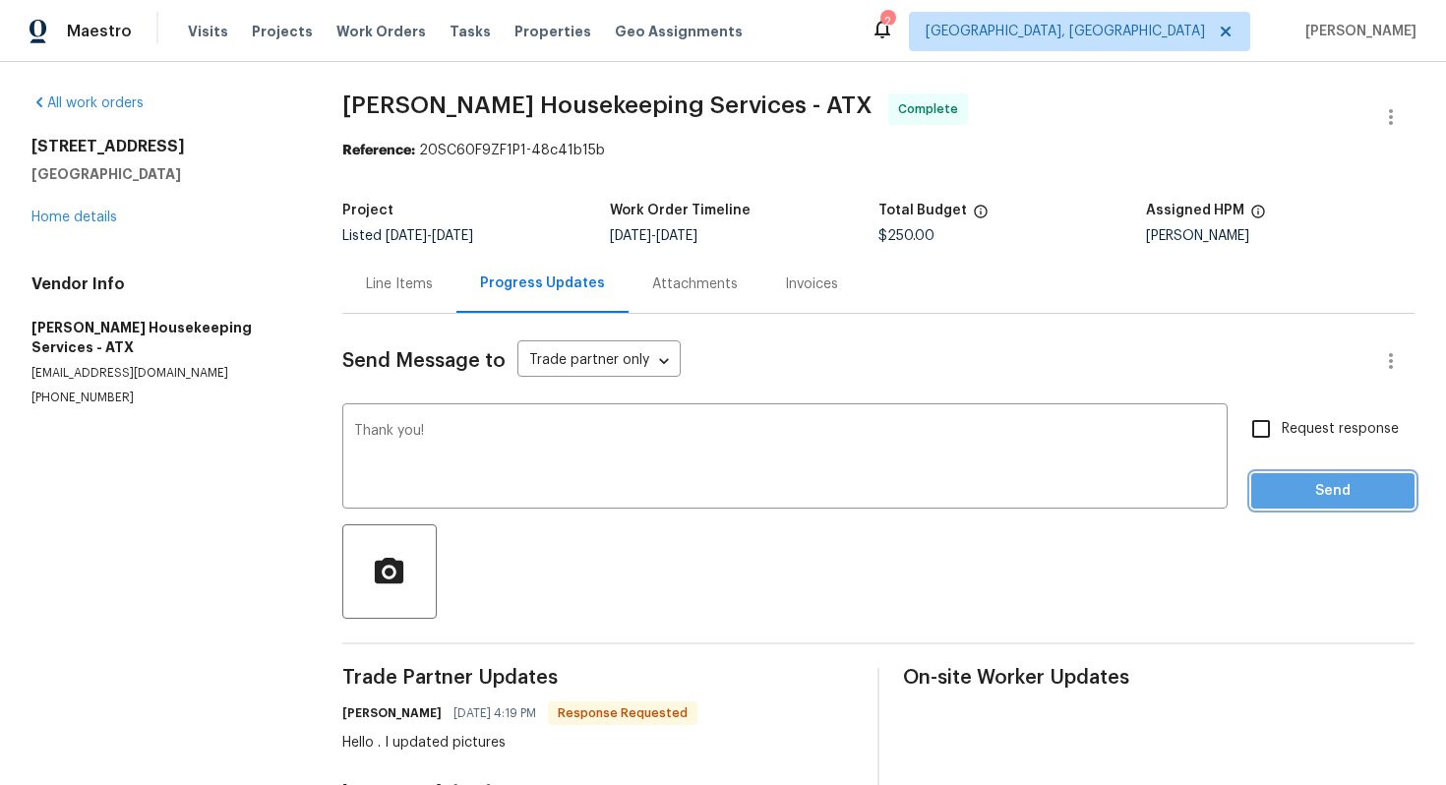
click at [1329, 498] on span "Send" at bounding box center [1333, 491] width 132 height 25
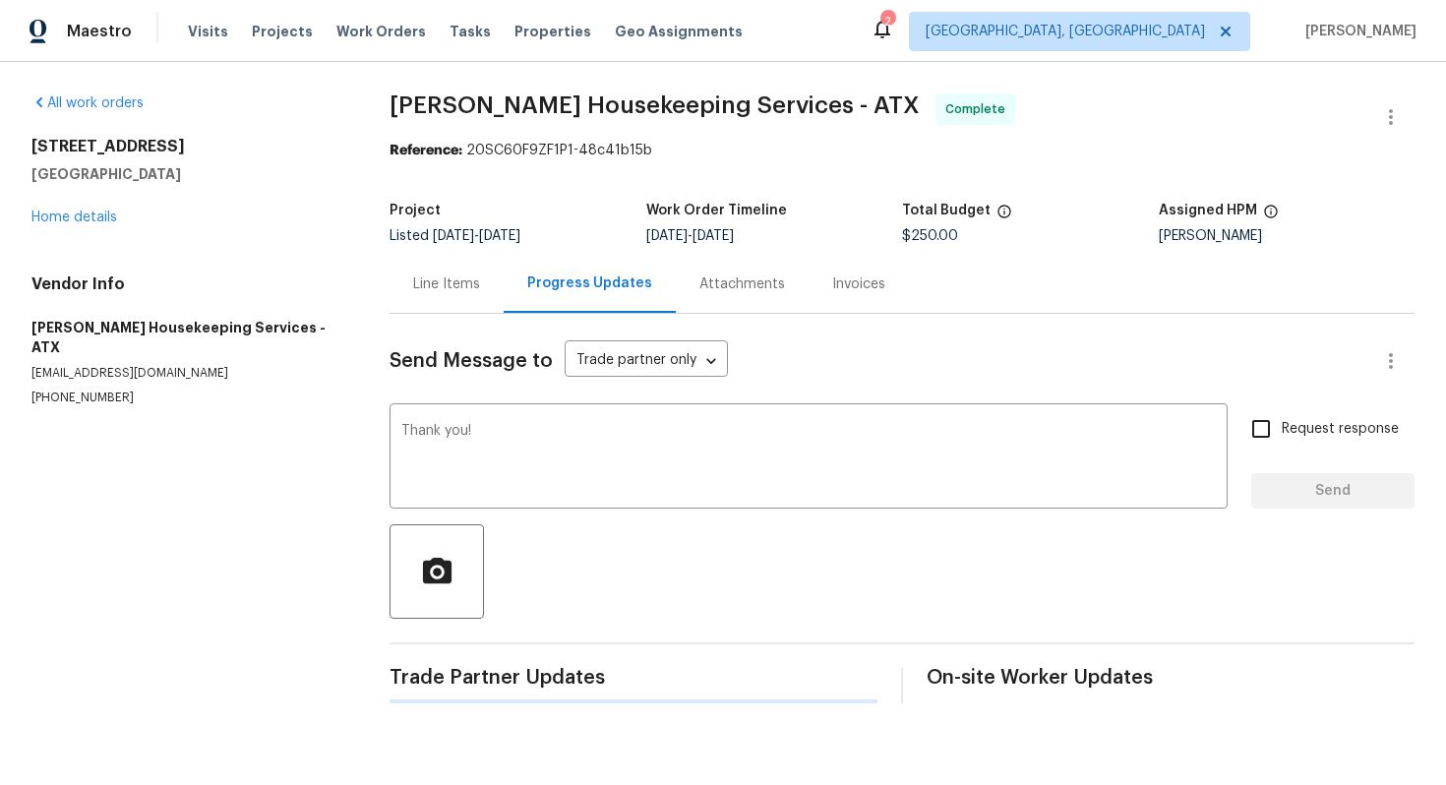
click at [427, 289] on div "Line Items" at bounding box center [446, 284] width 67 height 20
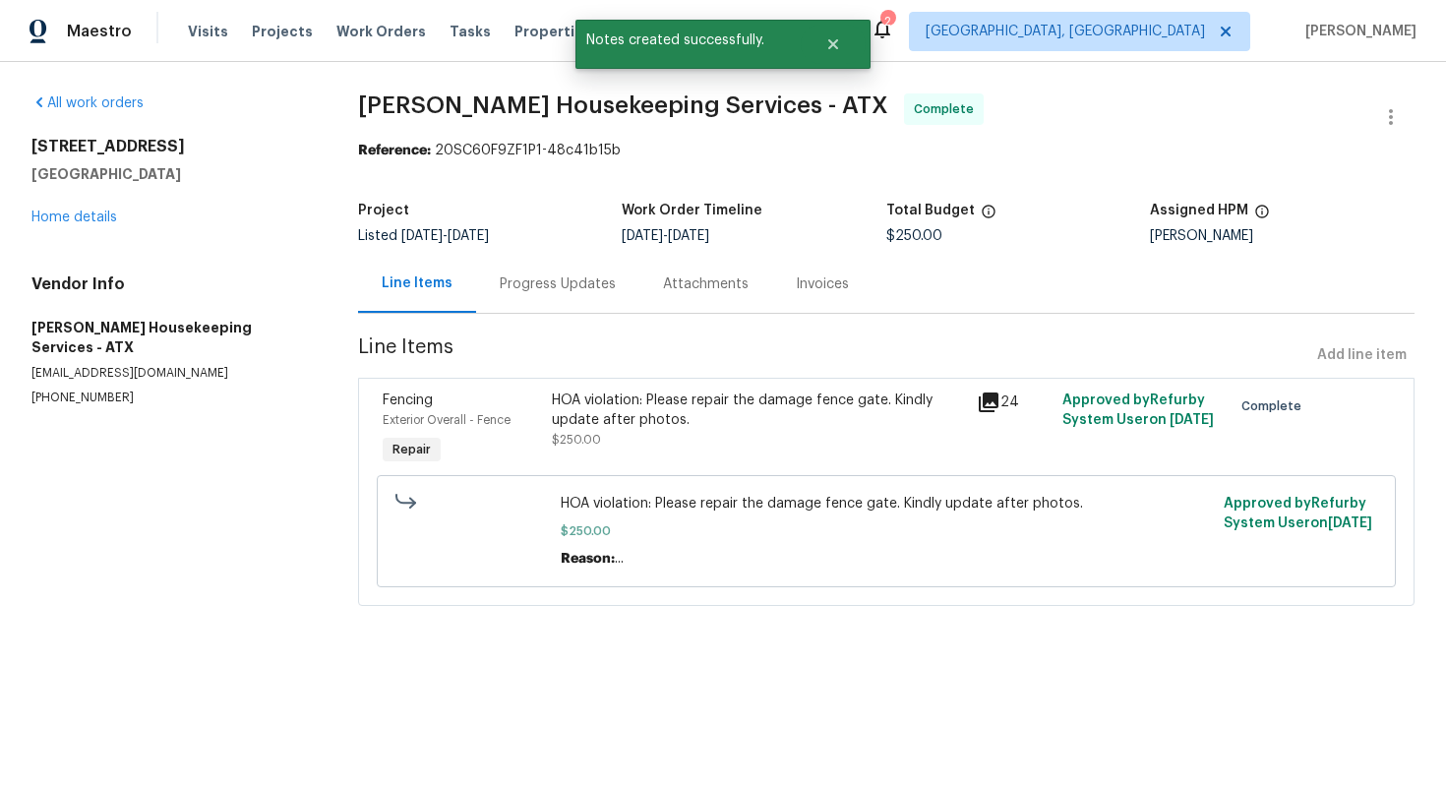
click at [427, 289] on div "Line Items" at bounding box center [417, 283] width 71 height 20
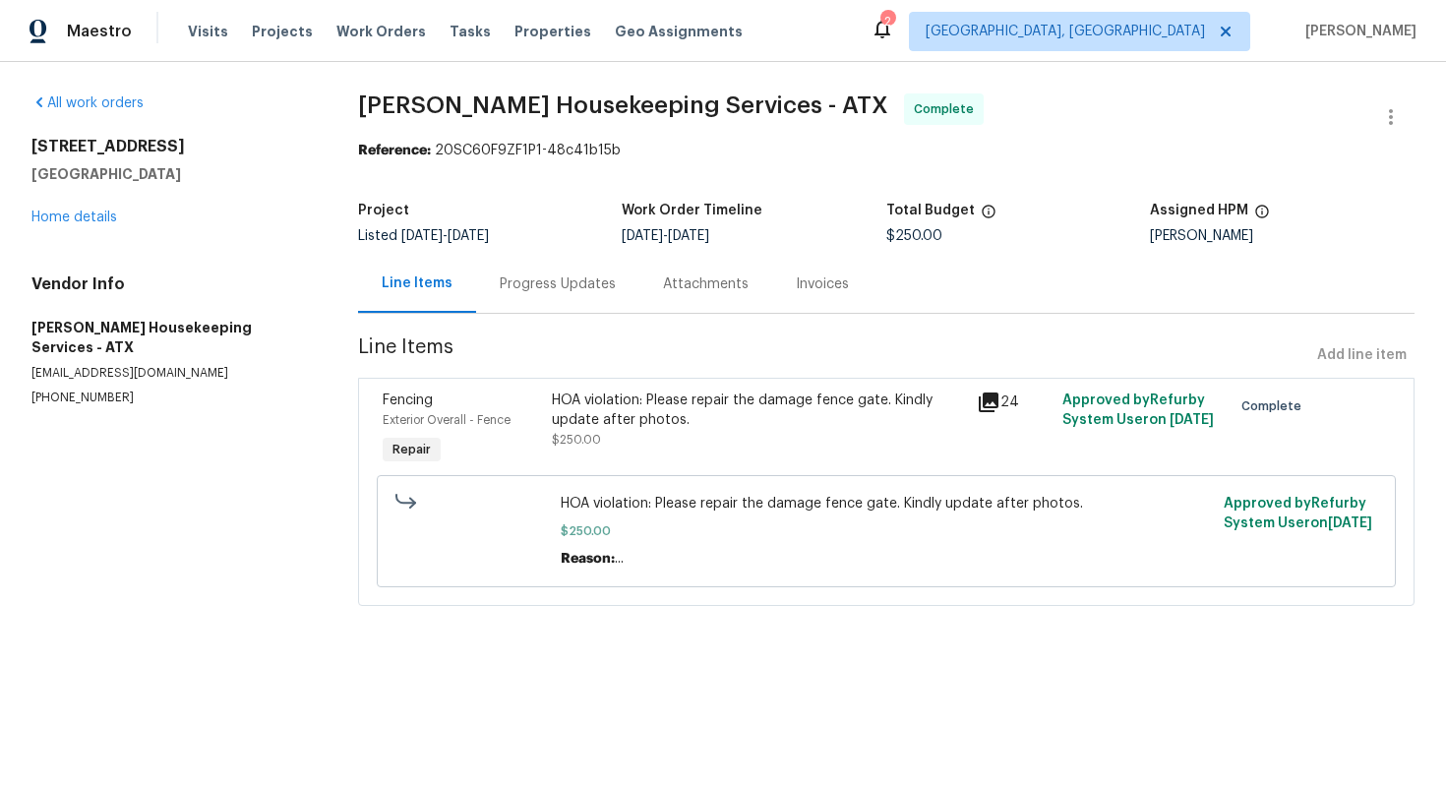
click at [567, 289] on div "Progress Updates" at bounding box center [558, 284] width 116 height 20
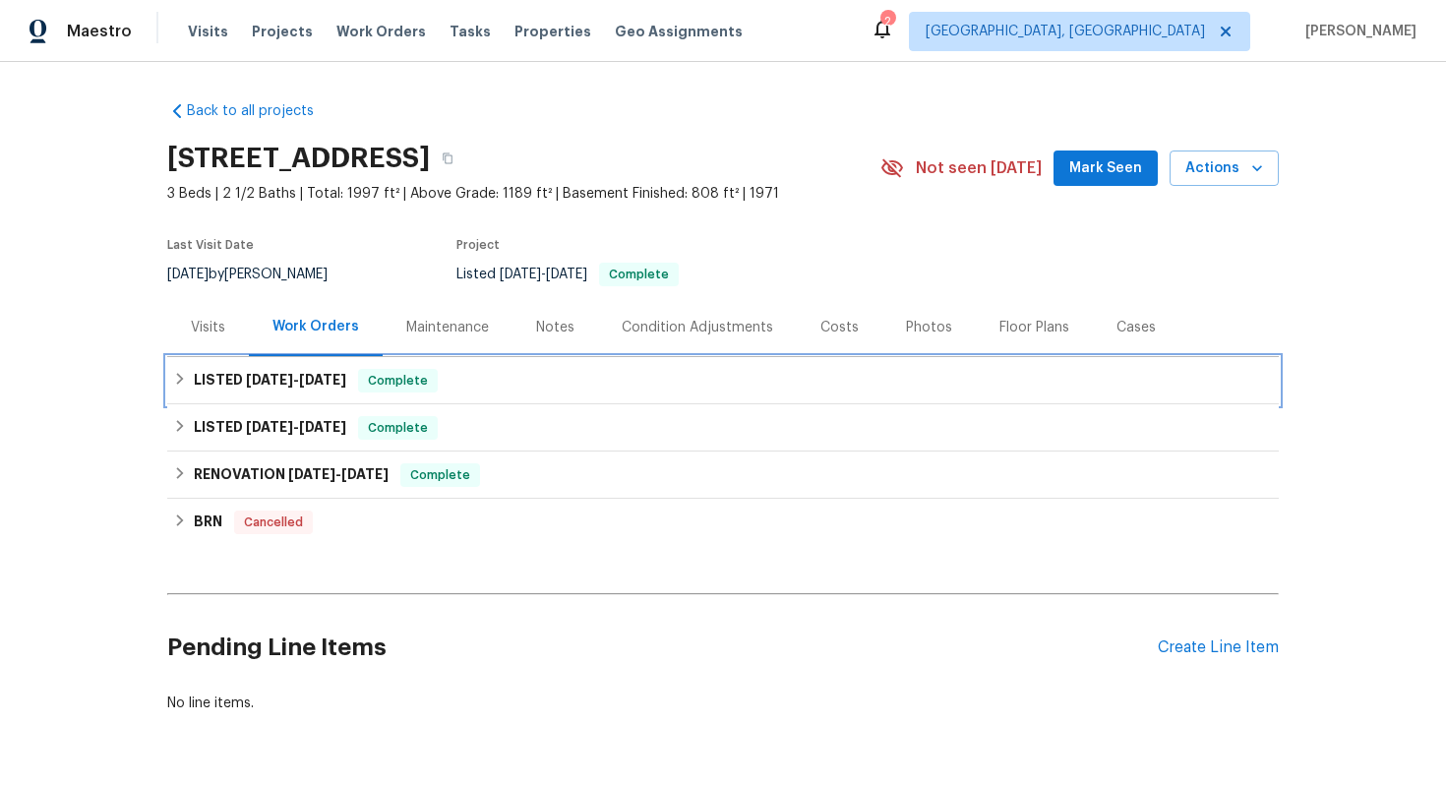
click at [532, 379] on div "LISTED 7/23/25 - 7/26/25 Complete" at bounding box center [722, 381] width 1099 height 24
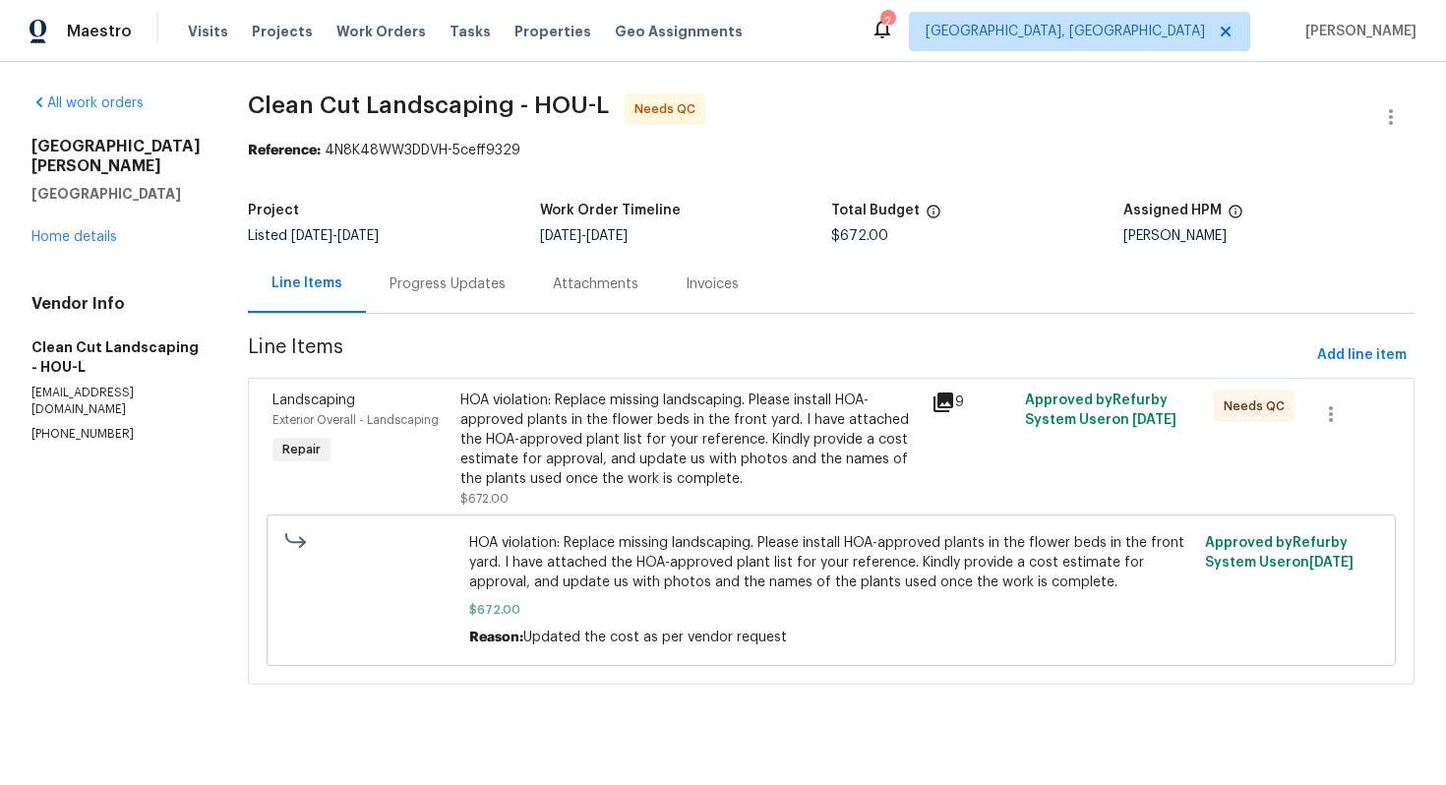
click at [439, 284] on div "Progress Updates" at bounding box center [447, 284] width 116 height 20
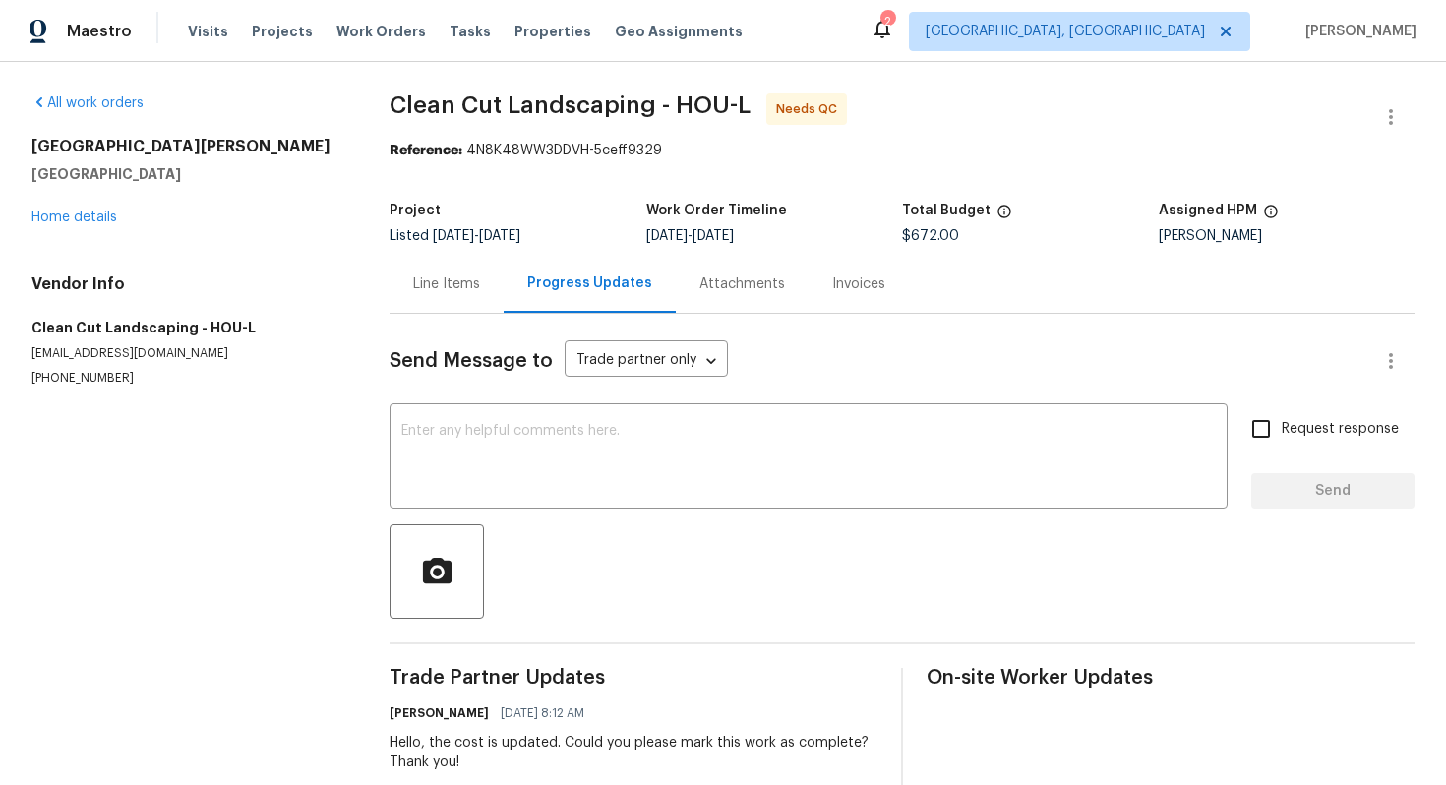
scroll to position [48, 0]
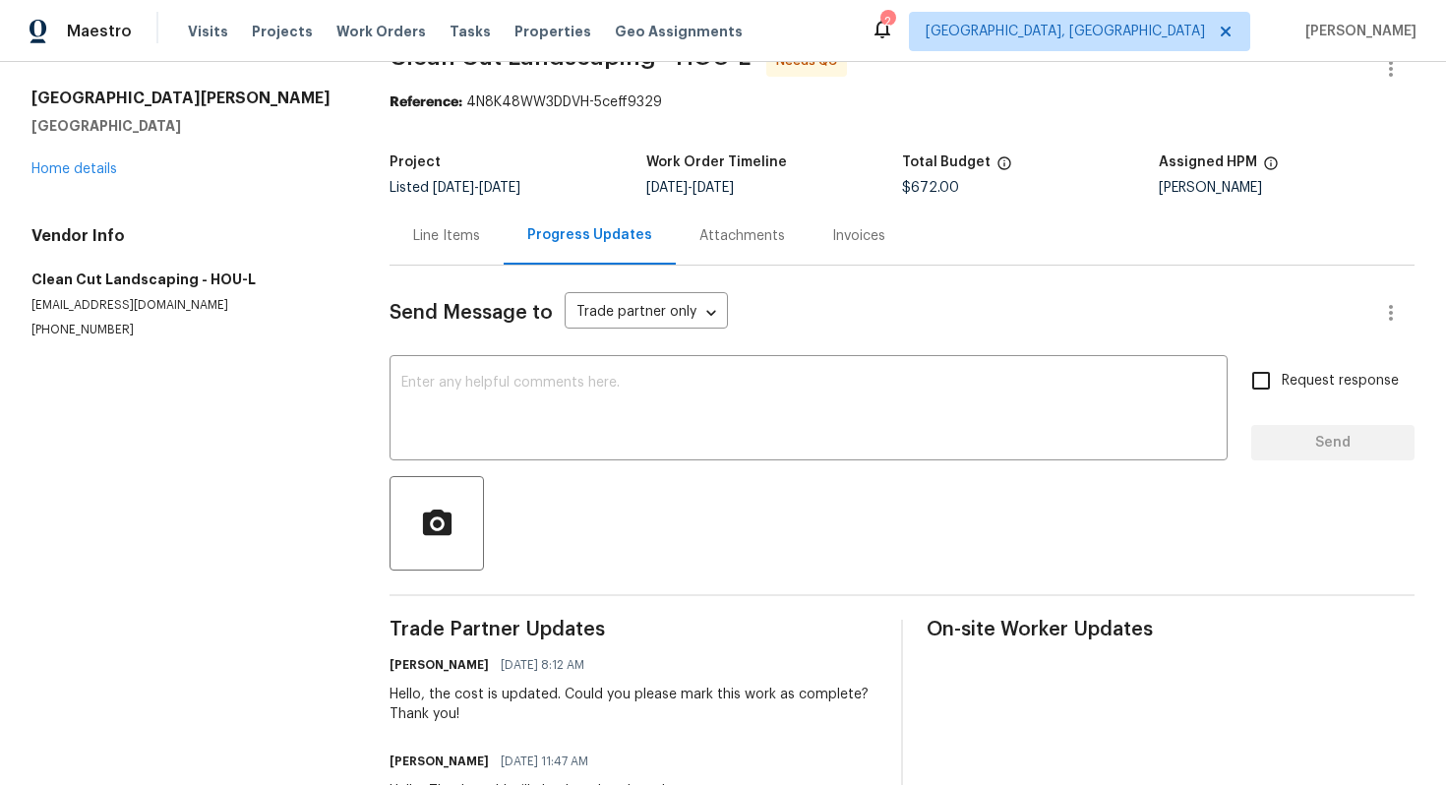
click at [423, 243] on div "Line Items" at bounding box center [446, 236] width 67 height 20
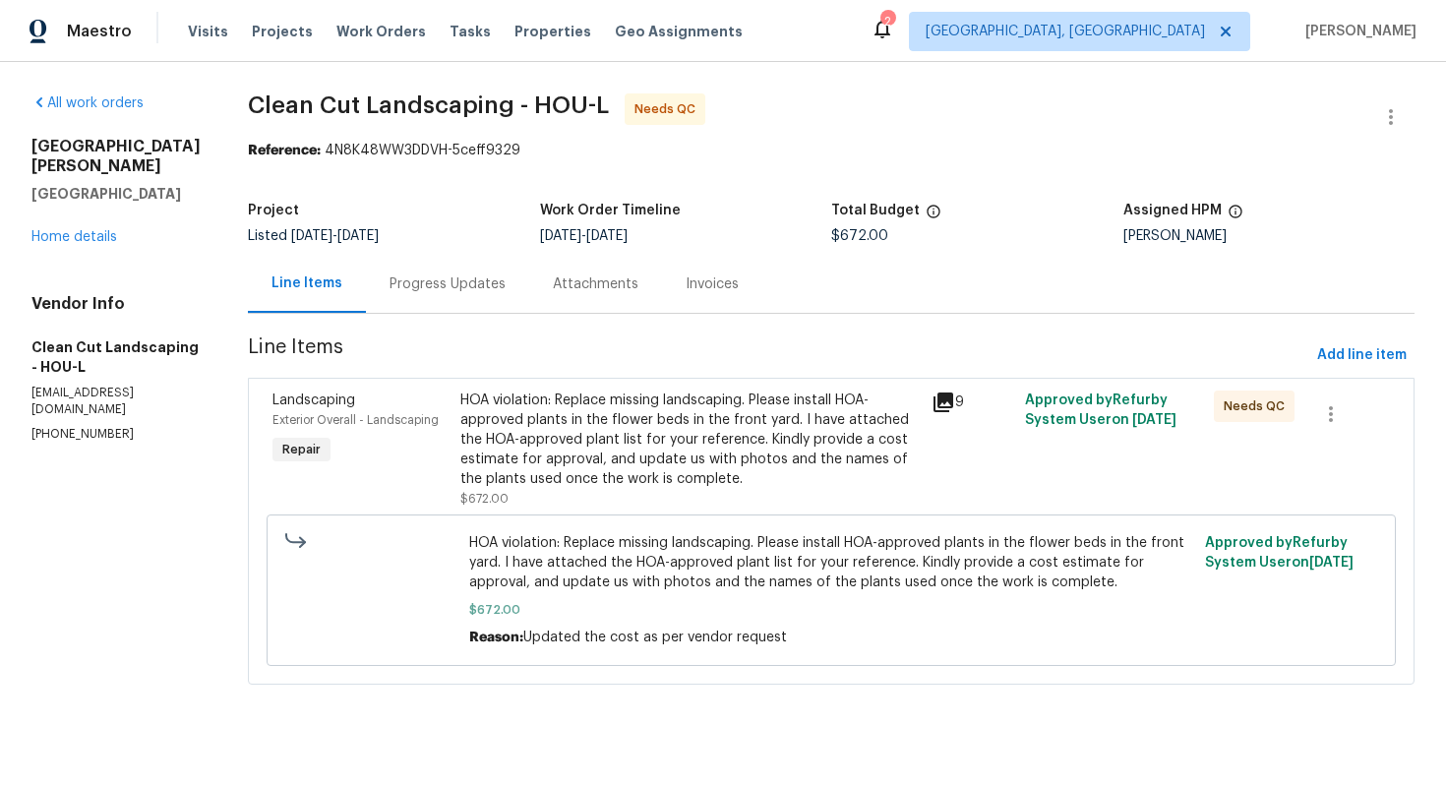
click at [531, 411] on div "HOA violation: Replace missing landscaping. Please install HOA-approved plants …" at bounding box center [689, 439] width 458 height 98
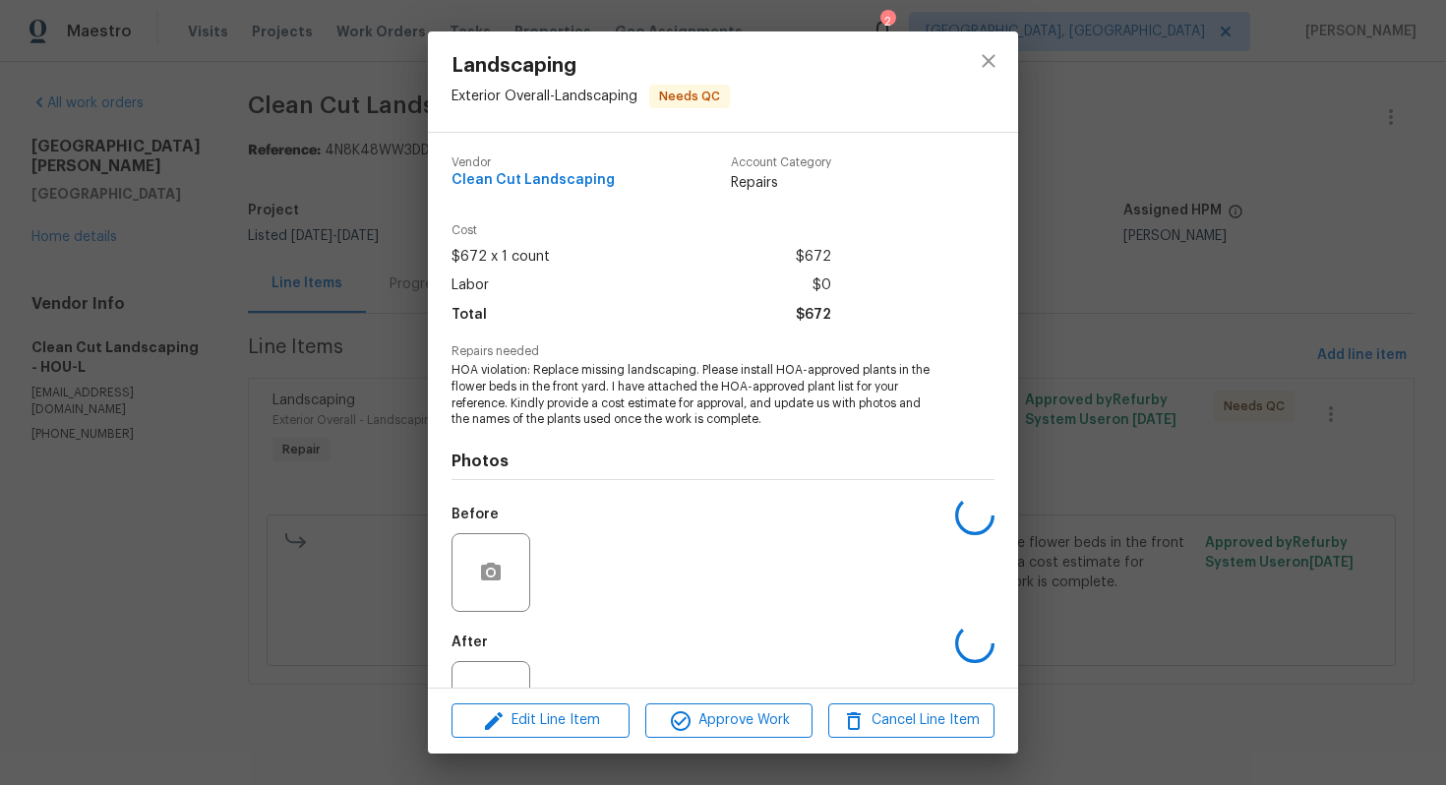
scroll to position [73, 0]
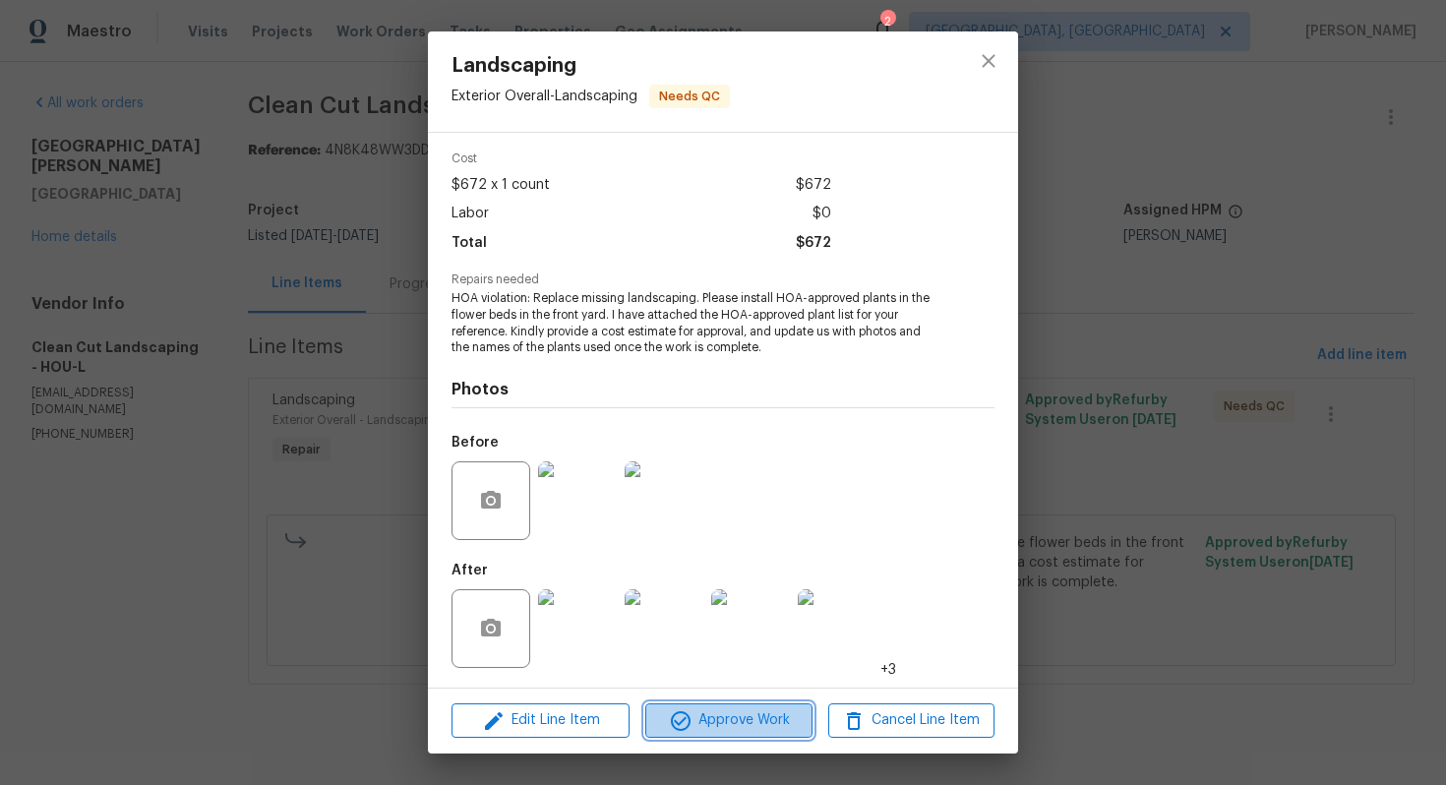
click at [692, 723] on span "Approve Work" at bounding box center [728, 720] width 154 height 25
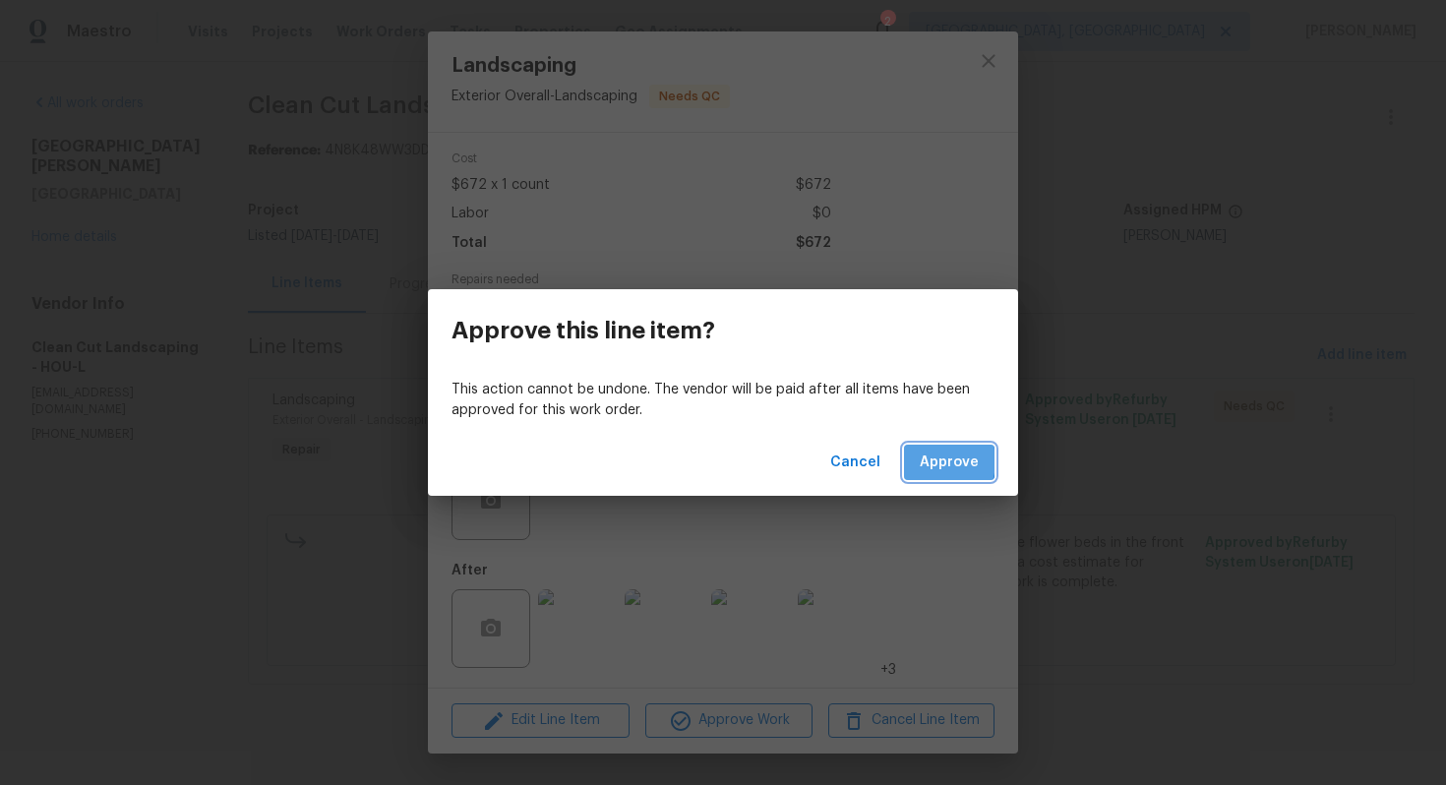
click at [929, 461] on span "Approve" at bounding box center [948, 462] width 59 height 25
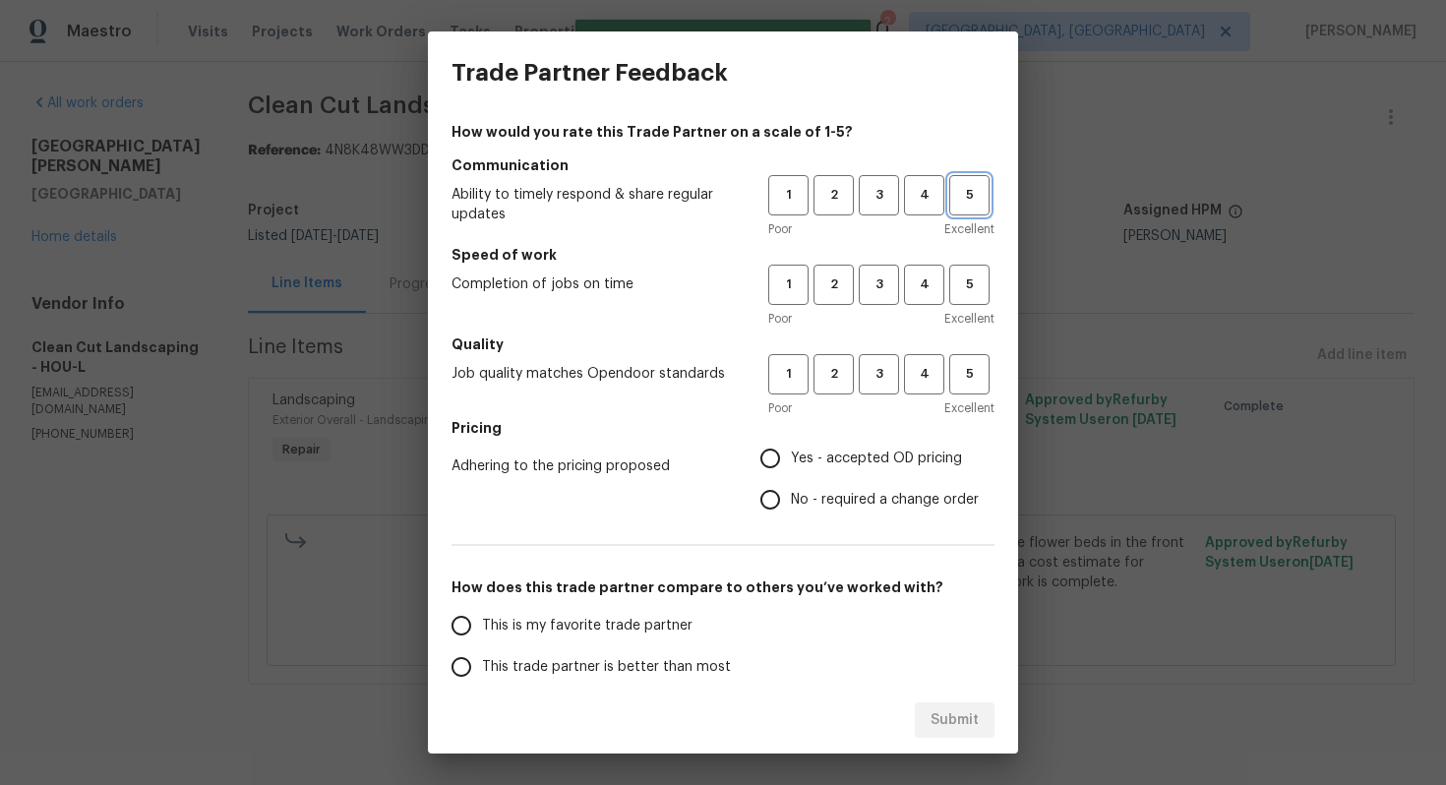
click at [963, 195] on span "5" at bounding box center [969, 195] width 36 height 23
click at [969, 298] on button "5" at bounding box center [969, 285] width 40 height 40
click at [964, 385] on span "5" at bounding box center [969, 374] width 36 height 23
click at [779, 497] on input "No - required a change order" at bounding box center [769, 499] width 41 height 41
radio input "true"
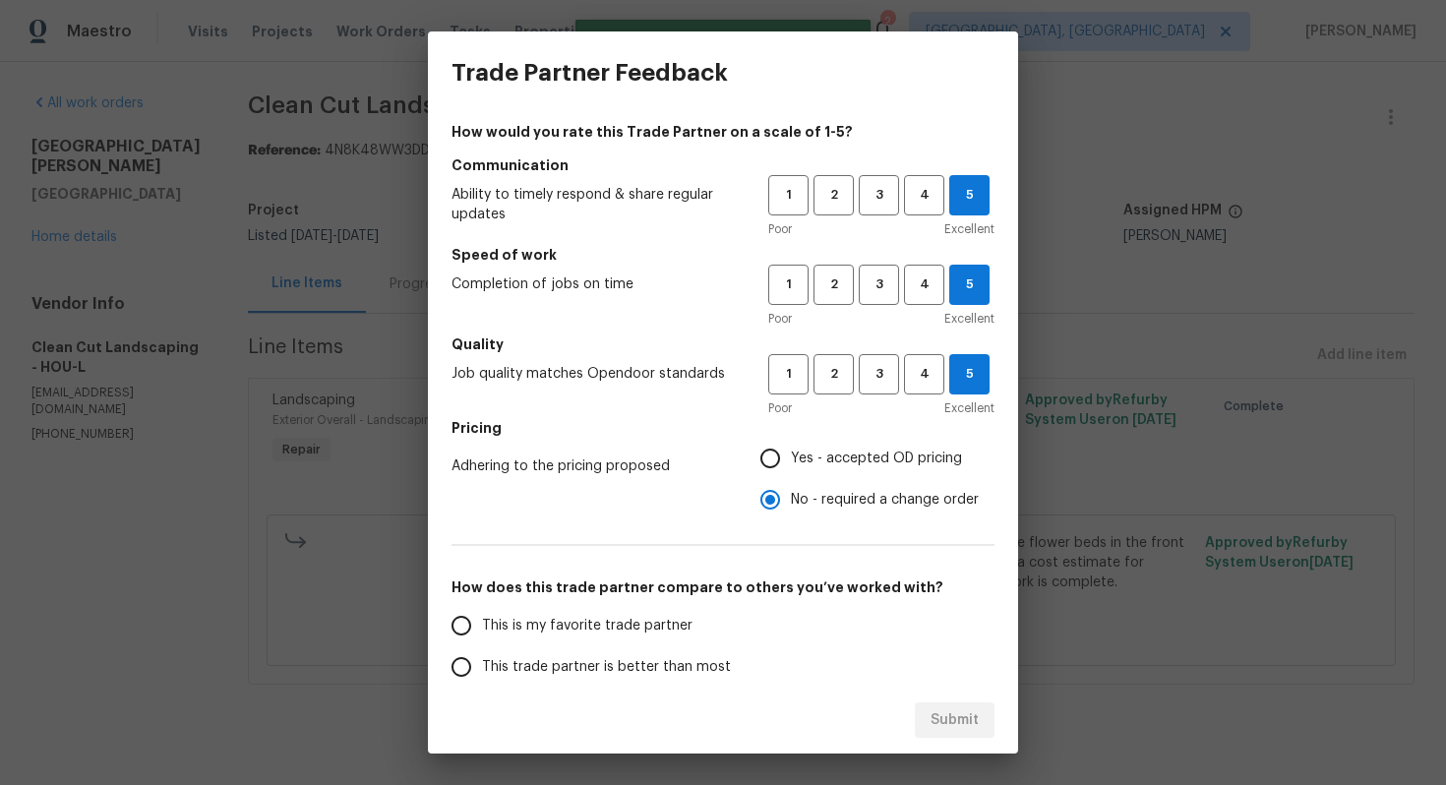
click at [652, 619] on span "This is my favorite trade partner" at bounding box center [587, 626] width 210 height 21
click at [482, 619] on input "This is my favorite trade partner" at bounding box center [461, 625] width 41 height 41
click at [939, 727] on span "Submit" at bounding box center [954, 720] width 48 height 25
radio input "true"
